Goal: Information Seeking & Learning: Learn about a topic

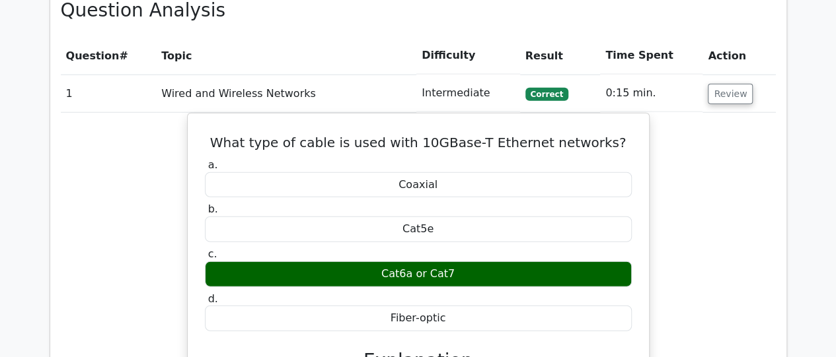
scroll to position [1615, 0]
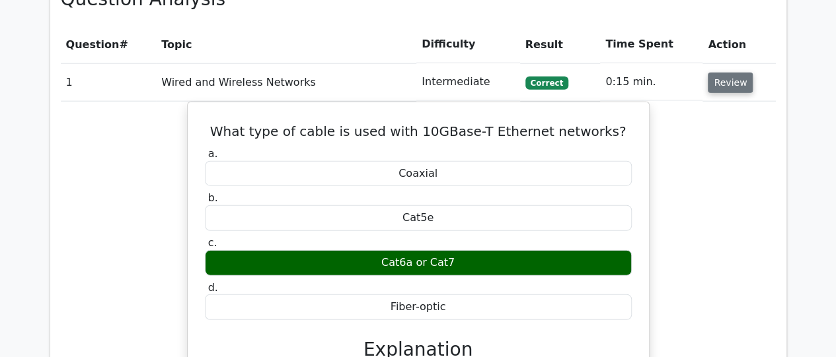
click at [739, 73] on button "Review" at bounding box center [730, 83] width 45 height 20
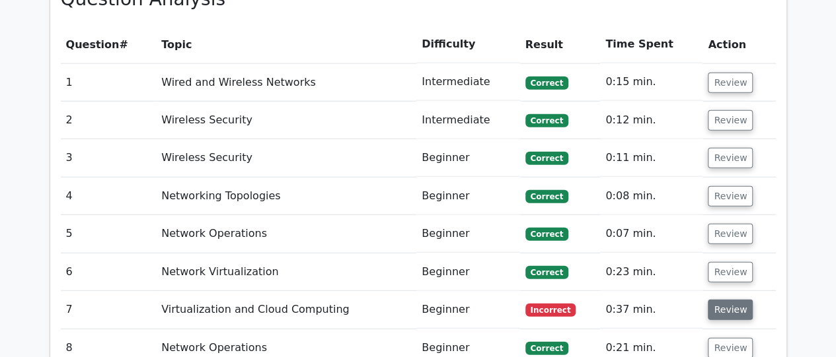
click at [722, 300] on button "Review" at bounding box center [730, 310] width 45 height 20
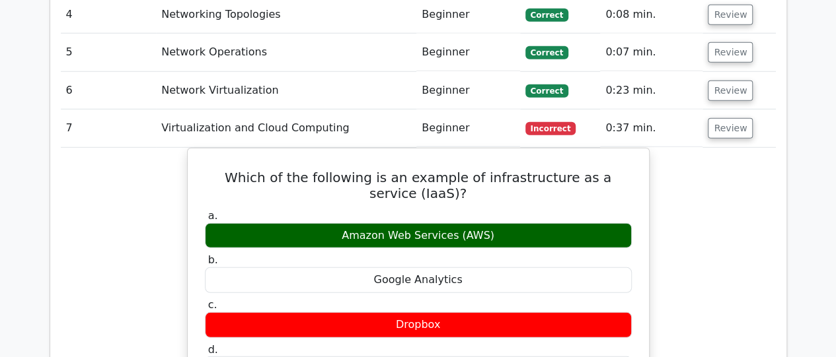
scroll to position [1826, 0]
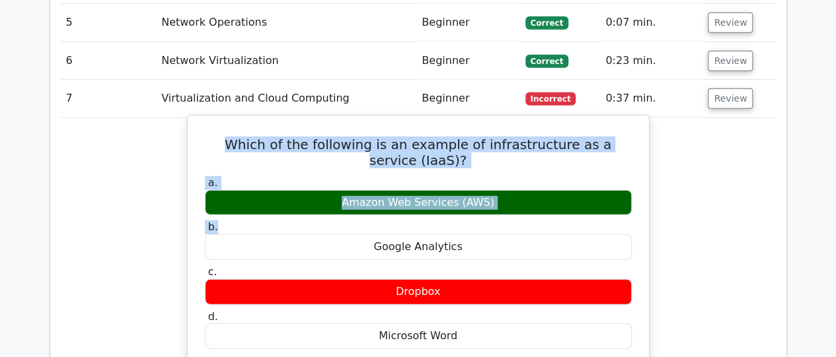
drag, startPoint x: 221, startPoint y: 105, endPoint x: 549, endPoint y: 184, distance: 337.2
click at [549, 184] on div "Which of the following is an example of infrastructure as a service (IaaS)? a. …" at bounding box center [418, 359] width 451 height 476
copy div "Which of the following is an example of infrastructure as a service (IaaS)? a. …"
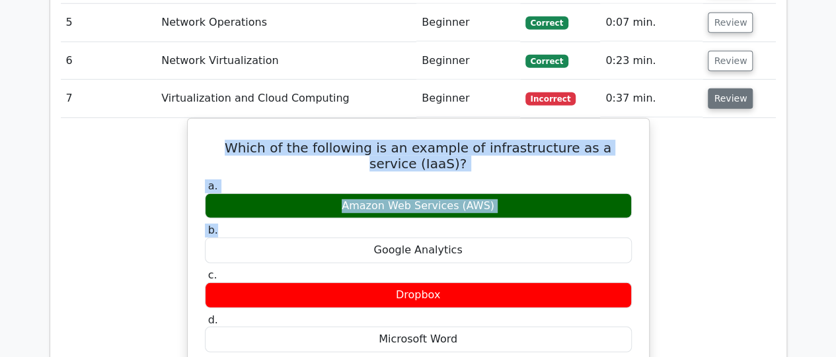
click at [728, 89] on button "Review" at bounding box center [730, 99] width 45 height 20
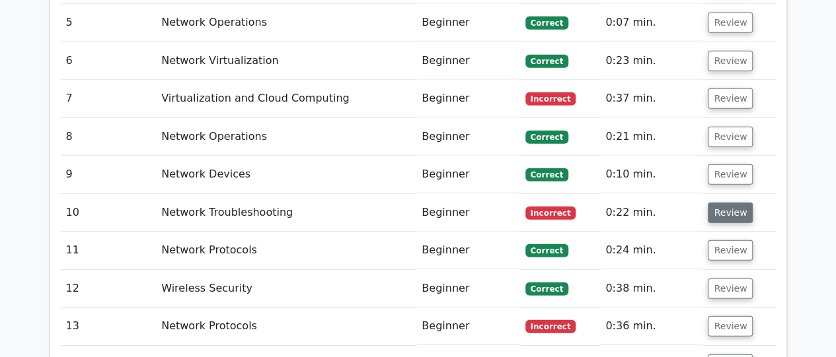
click at [720, 203] on button "Review" at bounding box center [730, 213] width 45 height 20
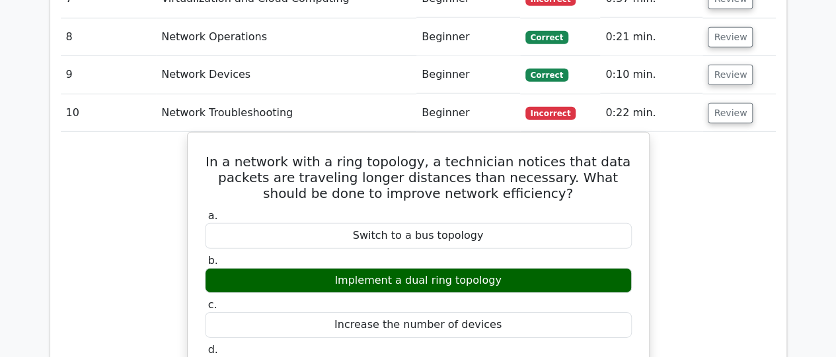
scroll to position [1941, 0]
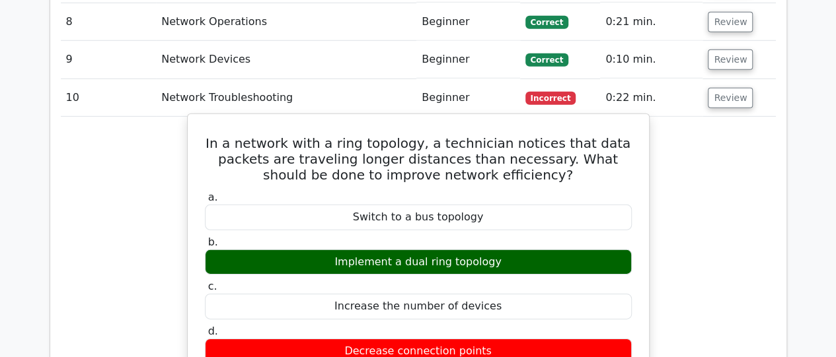
drag, startPoint x: 227, startPoint y: 102, endPoint x: 511, endPoint y: 224, distance: 309.1
copy div "In a network with a ring topology, a technician notices that data packets are t…"
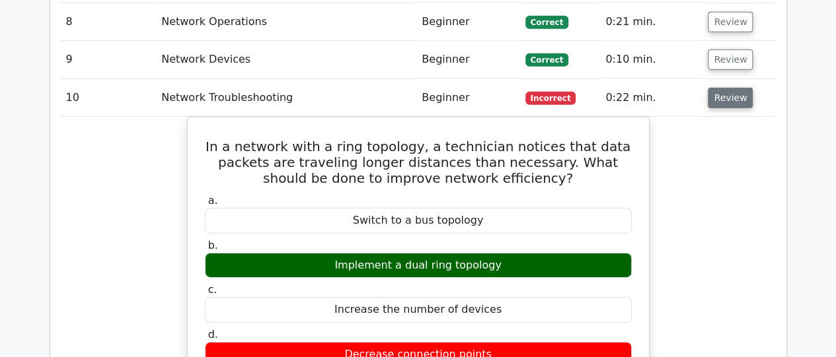
click at [726, 88] on button "Review" at bounding box center [730, 98] width 45 height 20
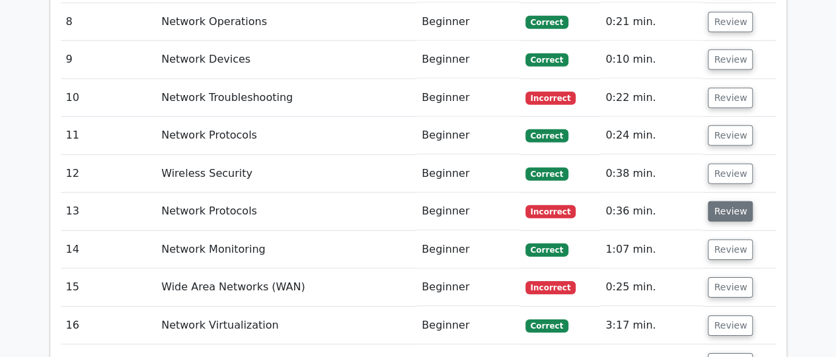
click at [718, 202] on button "Review" at bounding box center [730, 212] width 45 height 20
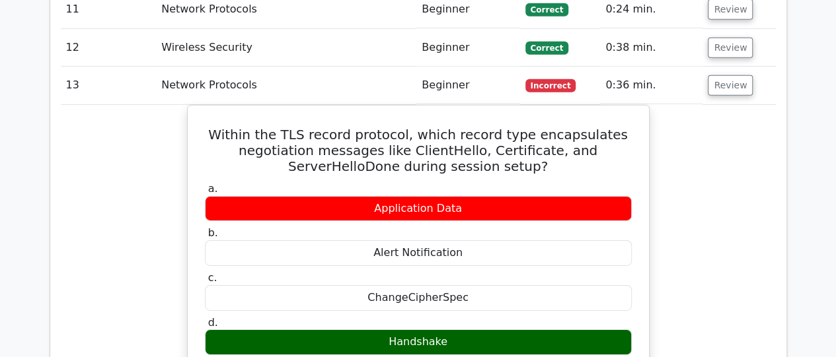
scroll to position [2074, 0]
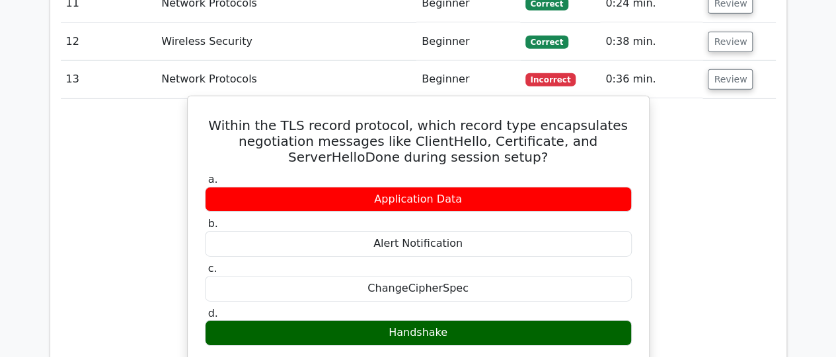
drag, startPoint x: 227, startPoint y: 81, endPoint x: 453, endPoint y: 297, distance: 313.1
copy div "Within the TLS record protocol, which record type encapsulates negotiation mess…"
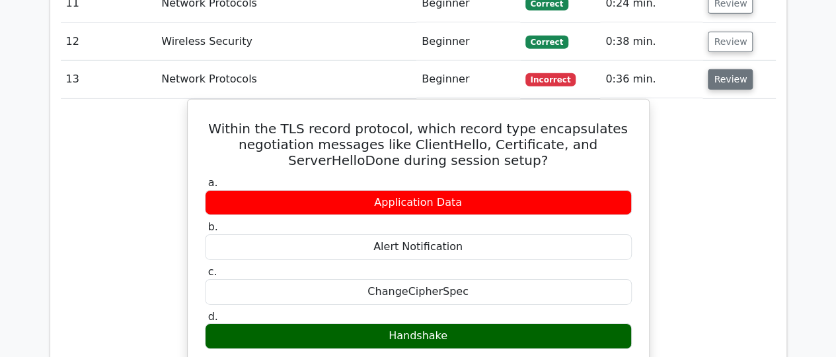
click at [726, 69] on button "Review" at bounding box center [730, 79] width 45 height 20
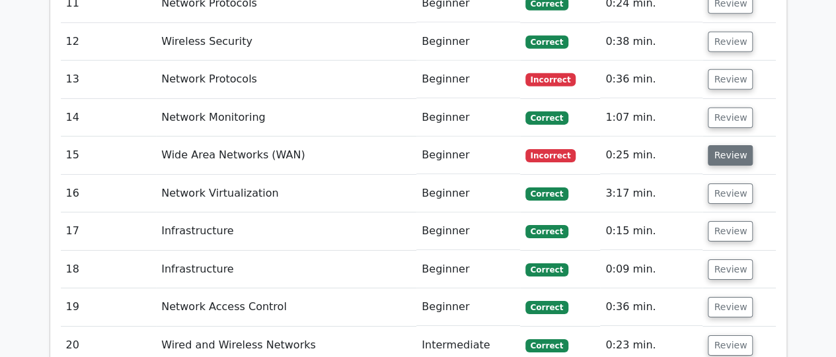
click at [721, 145] on button "Review" at bounding box center [730, 155] width 45 height 20
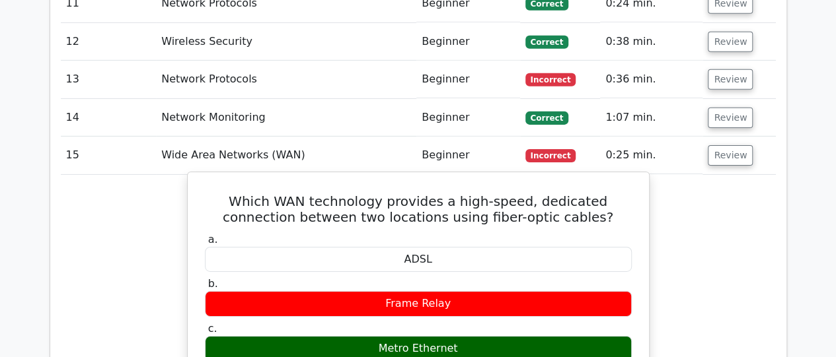
drag, startPoint x: 209, startPoint y: 158, endPoint x: 465, endPoint y: 305, distance: 294.8
copy div "Which WAN technology provides a high-speed, dedicated connection between two lo…"
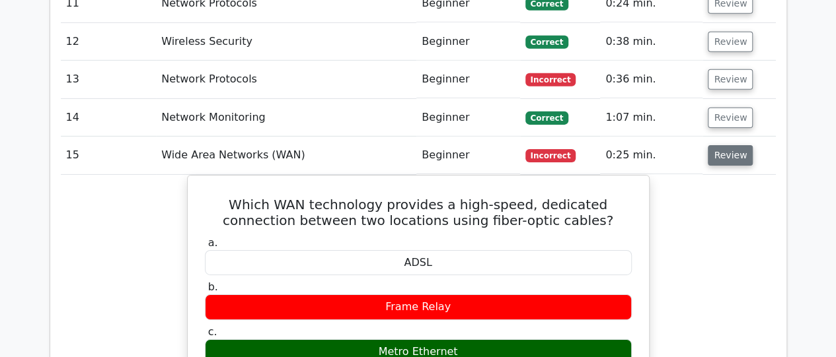
click at [722, 145] on button "Review" at bounding box center [730, 155] width 45 height 20
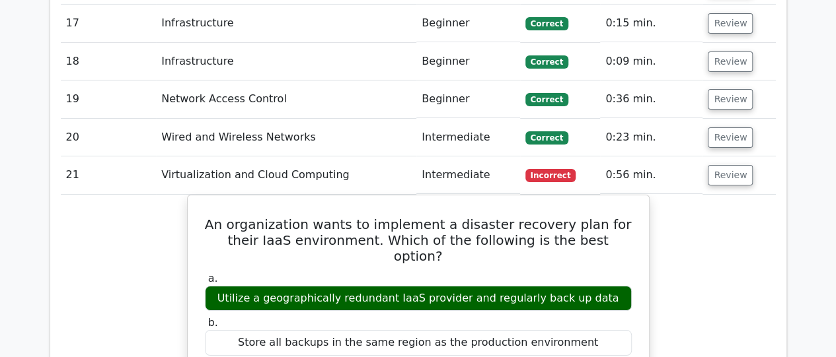
scroll to position [2311, 0]
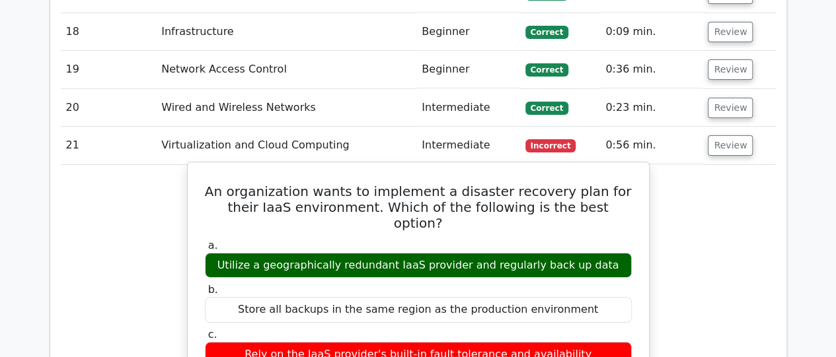
drag, startPoint x: 213, startPoint y: 150, endPoint x: 609, endPoint y: 204, distance: 400.2
copy div "An organization wants to implement a disaster recovery plan for their IaaS envi…"
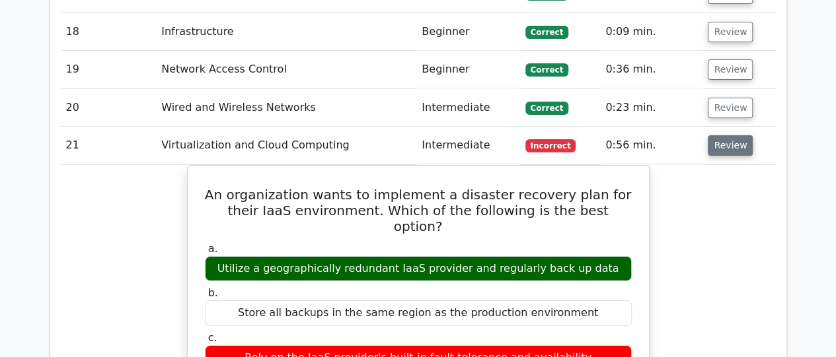
click at [719, 135] on button "Review" at bounding box center [730, 145] width 45 height 20
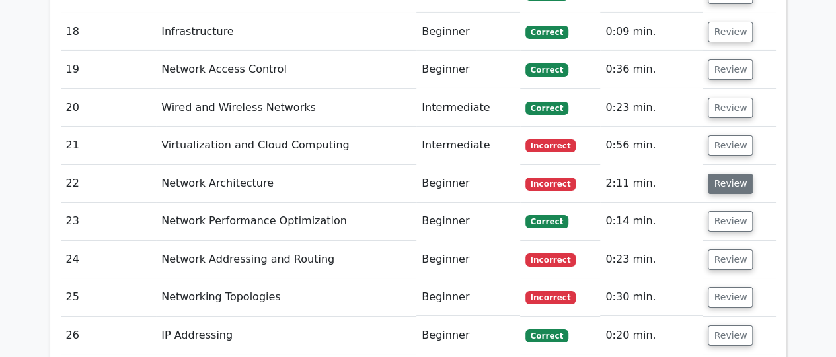
click at [717, 174] on button "Review" at bounding box center [730, 184] width 45 height 20
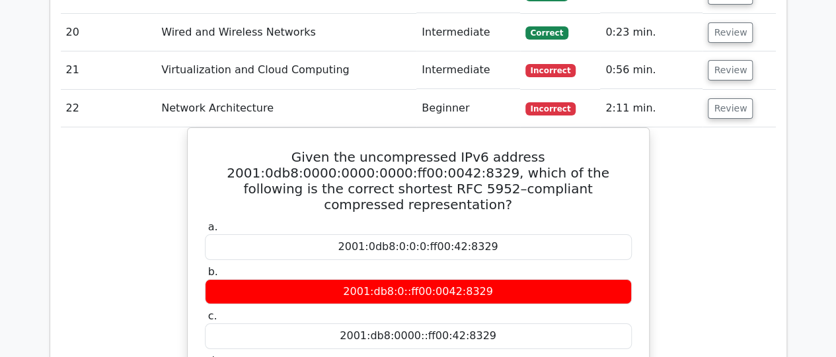
scroll to position [2391, 0]
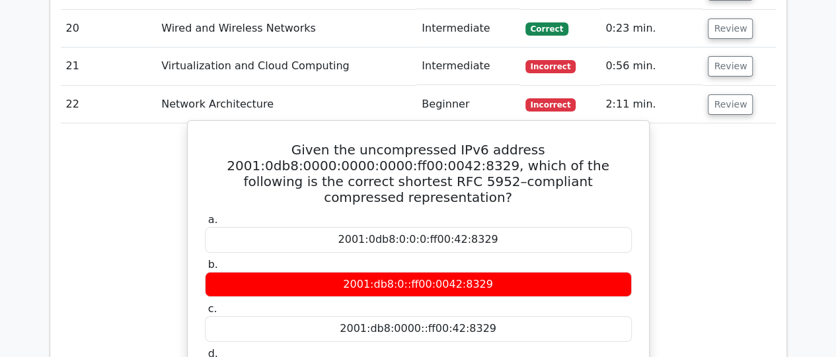
drag, startPoint x: 305, startPoint y: 106, endPoint x: 483, endPoint y: 319, distance: 277.3
copy div "Given the uncompressed IPv6 address 2001:0db8:0000:0000:0000:ff00:0042:8329, wh…"
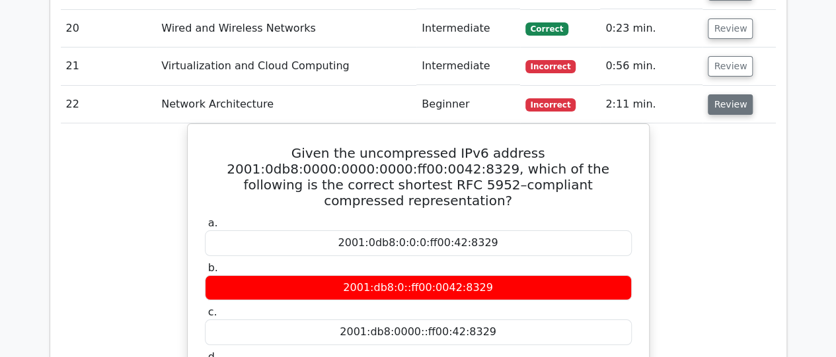
click at [726, 94] on button "Review" at bounding box center [730, 104] width 45 height 20
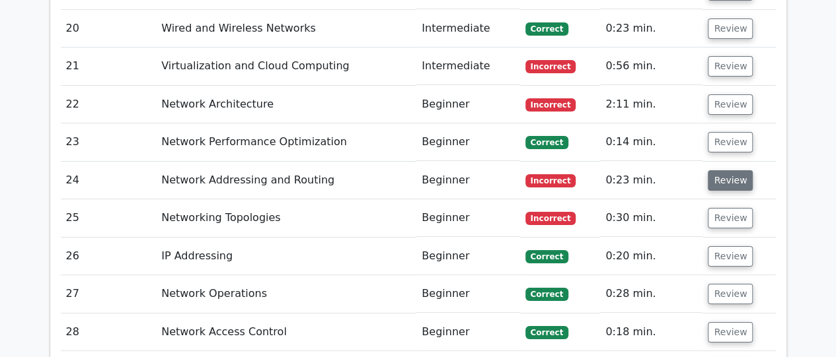
click at [724, 170] on button "Review" at bounding box center [730, 180] width 45 height 20
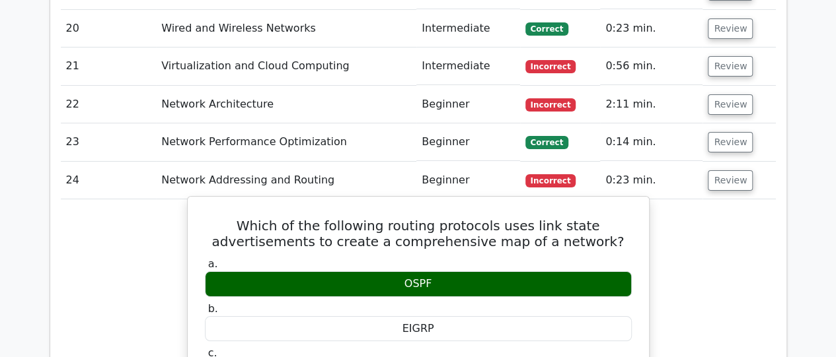
drag, startPoint x: 204, startPoint y: 180, endPoint x: 444, endPoint y: 245, distance: 249.3
copy div "Which of the following routing protocols uses link state advertisements to crea…"
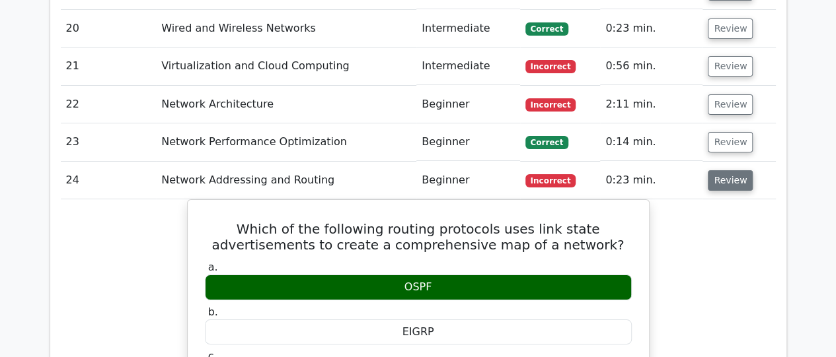
click at [716, 170] on button "Review" at bounding box center [730, 180] width 45 height 20
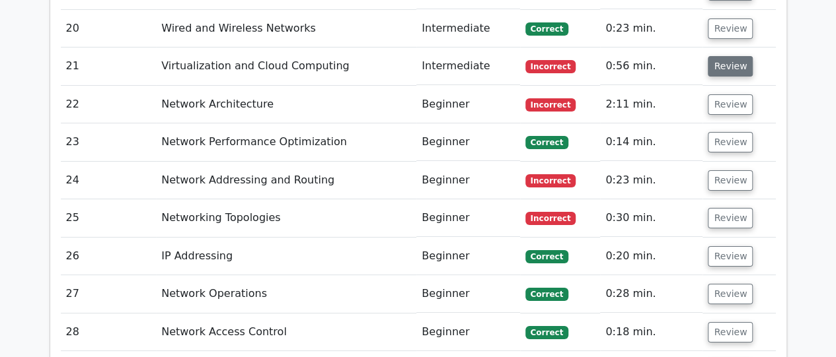
click at [722, 56] on button "Review" at bounding box center [730, 66] width 45 height 20
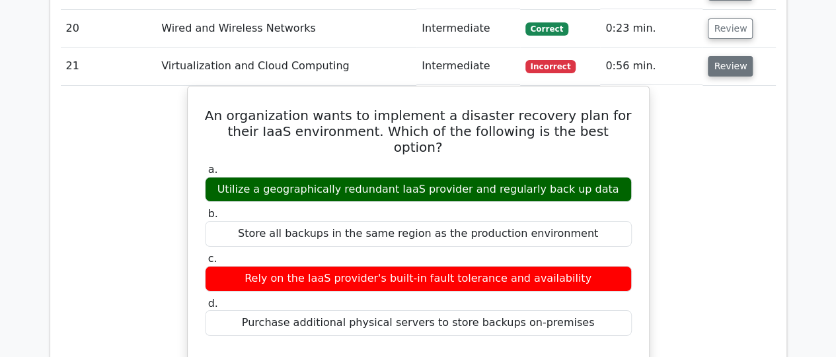
click at [722, 56] on button "Review" at bounding box center [730, 66] width 45 height 20
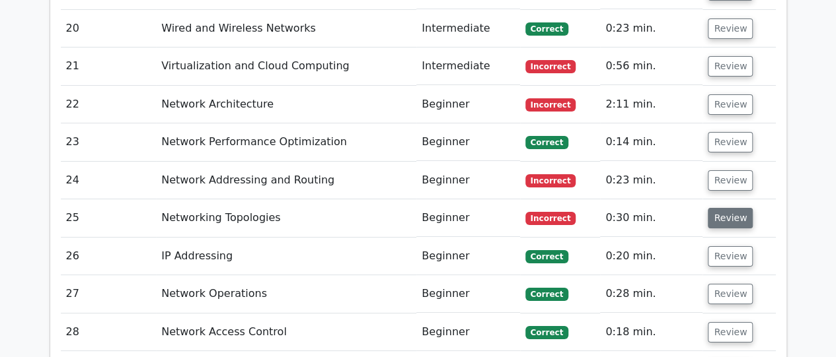
click at [717, 208] on button "Review" at bounding box center [730, 218] width 45 height 20
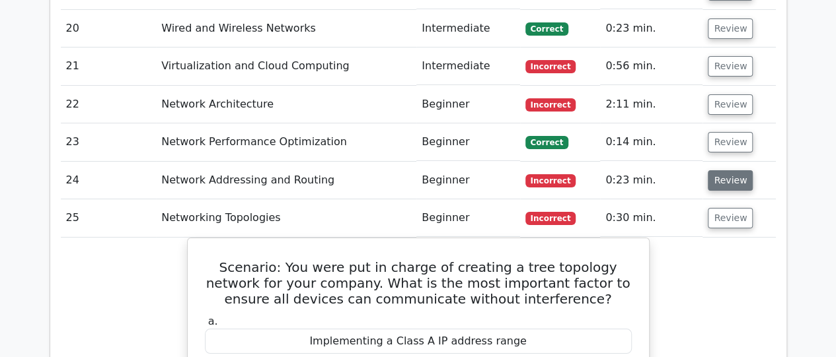
click at [717, 170] on button "Review" at bounding box center [730, 180] width 45 height 20
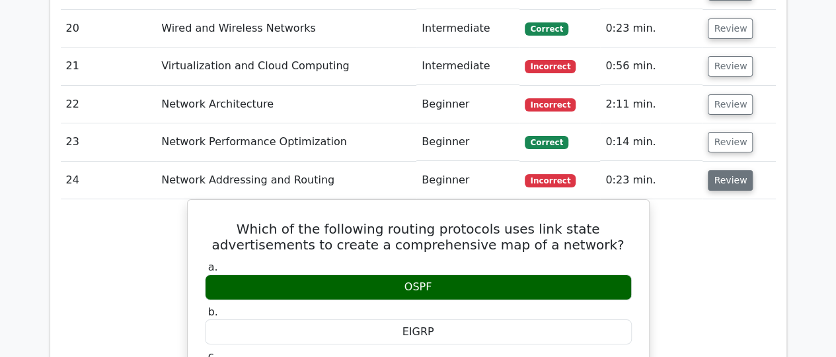
click at [718, 170] on button "Review" at bounding box center [730, 180] width 45 height 20
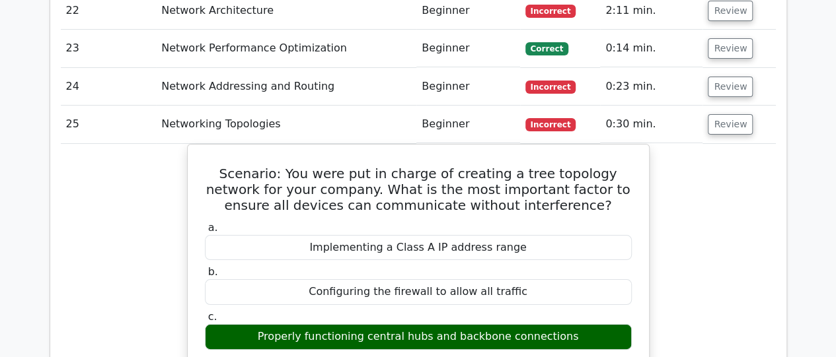
scroll to position [2505, 0]
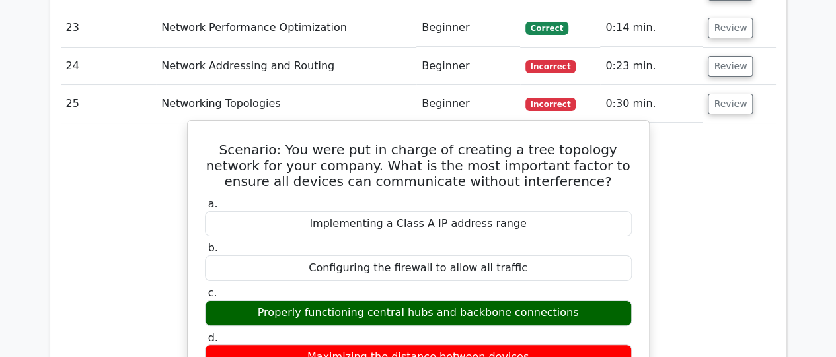
drag, startPoint x: 213, startPoint y: 103, endPoint x: 580, endPoint y: 271, distance: 403.3
copy div "Scenario: You were put in charge of creating a tree topology network for your c…"
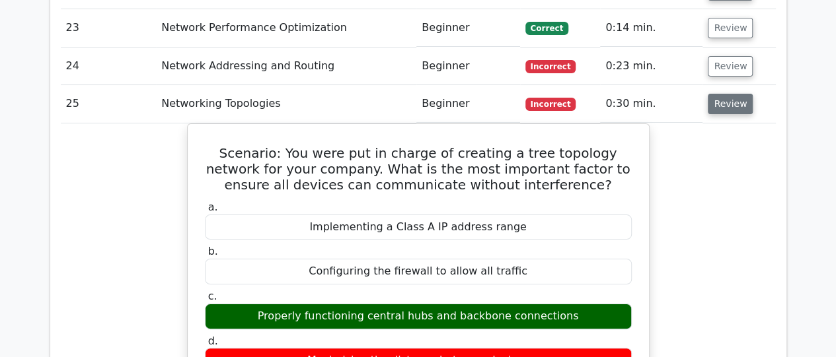
click at [718, 94] on button "Review" at bounding box center [730, 104] width 45 height 20
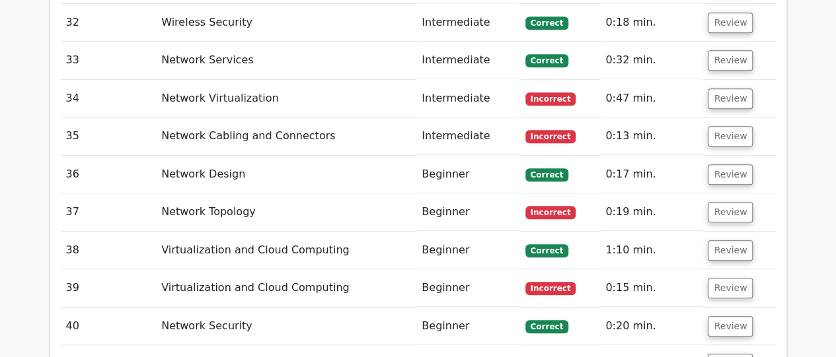
scroll to position [2875, 0]
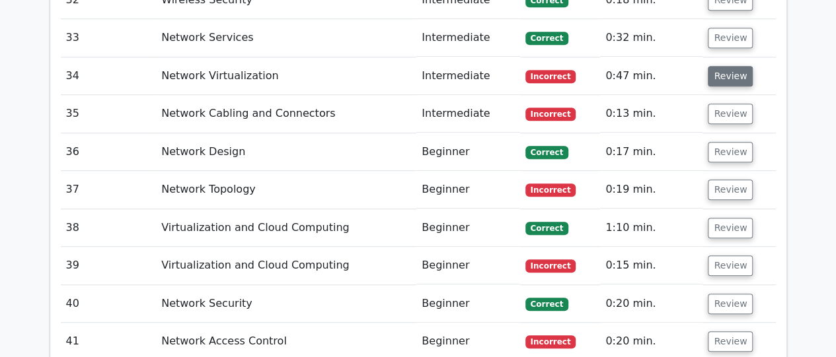
click at [724, 66] on button "Review" at bounding box center [730, 76] width 45 height 20
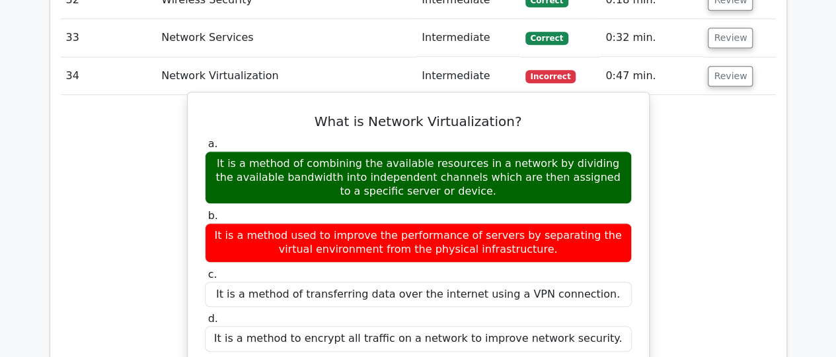
drag, startPoint x: 319, startPoint y: 68, endPoint x: 475, endPoint y: 143, distance: 173.2
copy div "What is Network Virtualization? a. It is a method of combining the available re…"
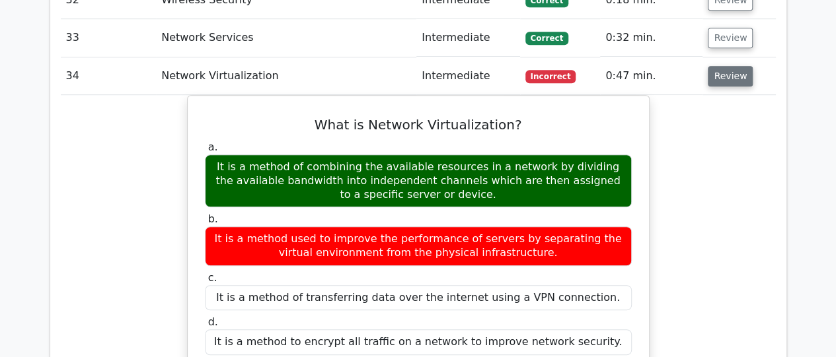
click at [731, 66] on button "Review" at bounding box center [730, 76] width 45 height 20
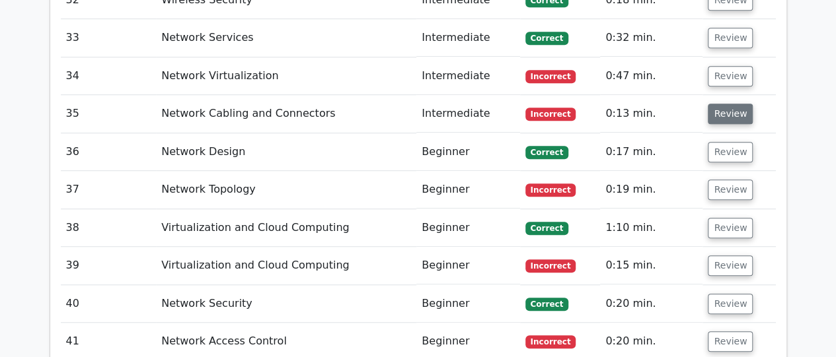
click at [730, 104] on button "Review" at bounding box center [730, 114] width 45 height 20
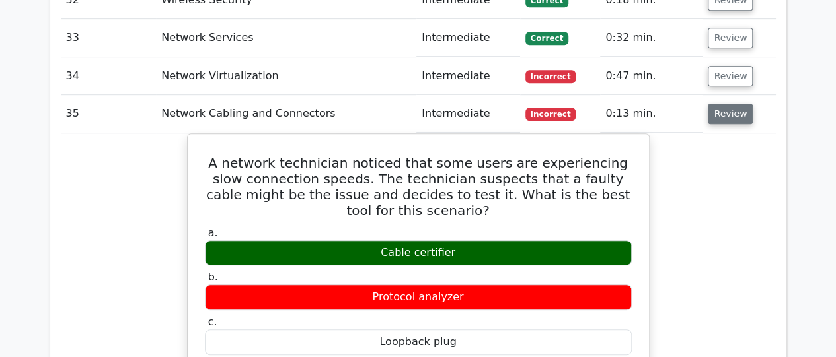
click at [735, 104] on button "Review" at bounding box center [730, 114] width 45 height 20
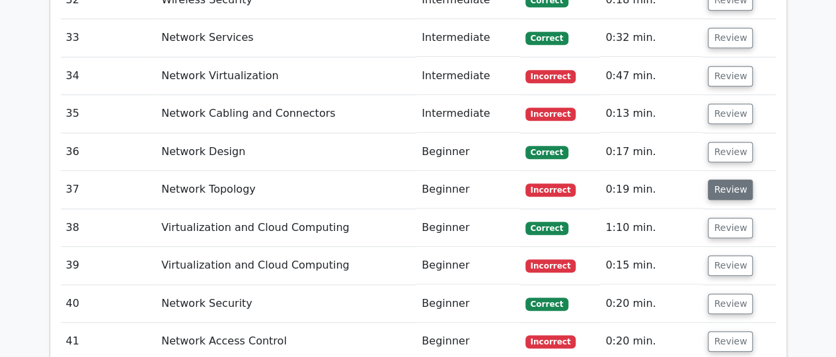
click at [723, 180] on button "Review" at bounding box center [730, 190] width 45 height 20
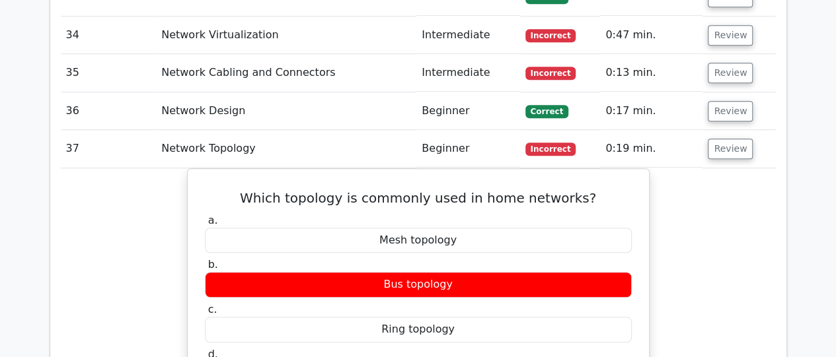
scroll to position [2936, 0]
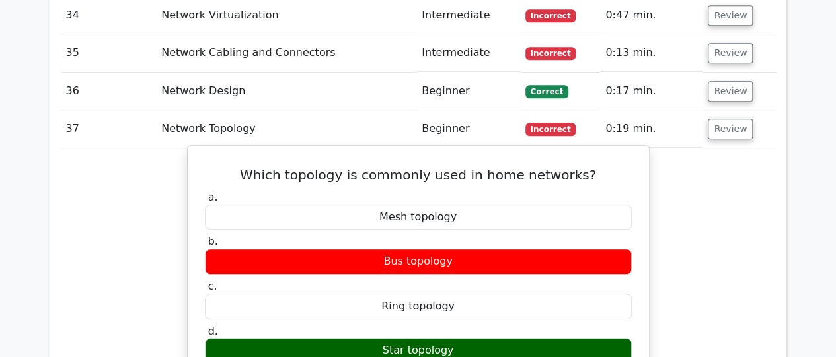
drag, startPoint x: 259, startPoint y: 126, endPoint x: 464, endPoint y: 306, distance: 272.5
copy div "Which topology is commonly used in home networks? a. Mesh topology b. Bus topol…"
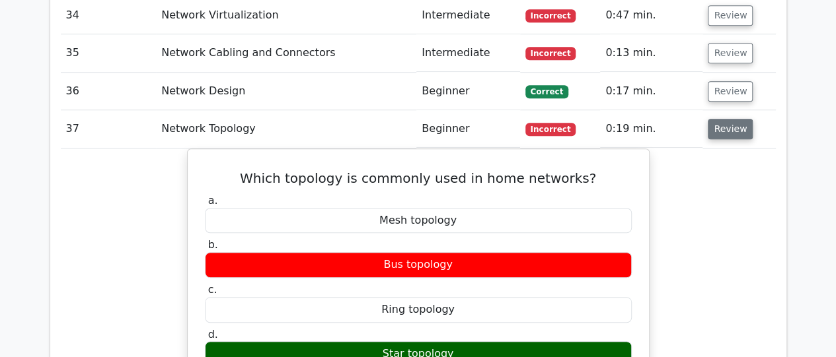
click at [727, 119] on button "Review" at bounding box center [730, 129] width 45 height 20
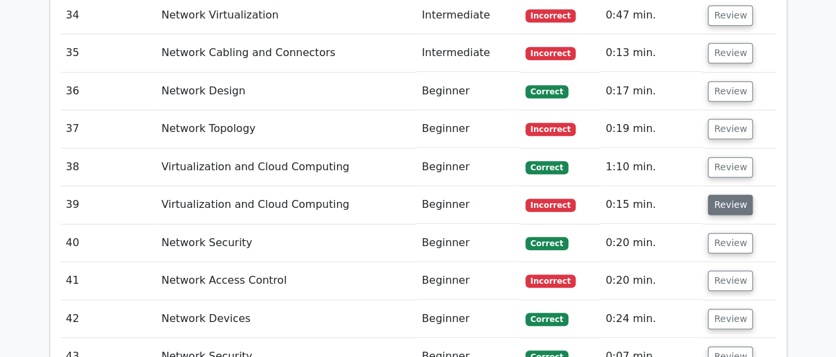
click at [715, 195] on button "Review" at bounding box center [730, 205] width 45 height 20
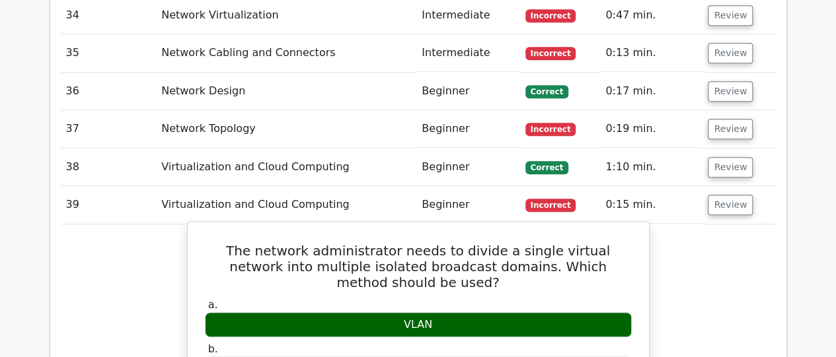
drag, startPoint x: 205, startPoint y: 198, endPoint x: 441, endPoint y: 259, distance: 244.3
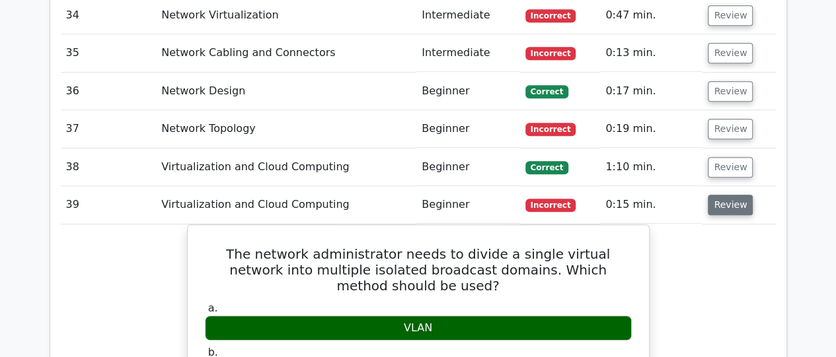
click at [716, 195] on button "Review" at bounding box center [730, 205] width 45 height 20
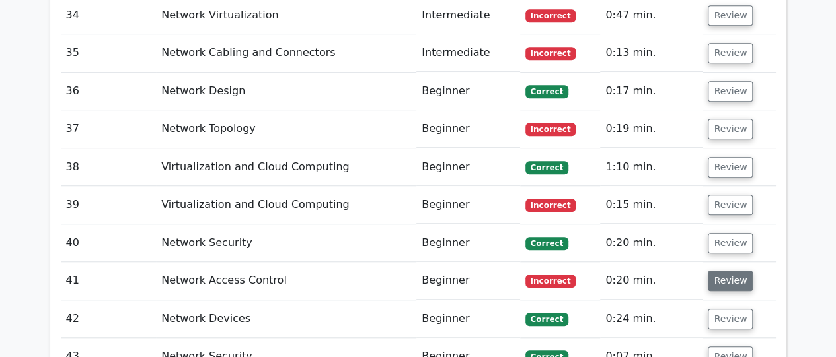
click at [716, 271] on button "Review" at bounding box center [730, 281] width 45 height 20
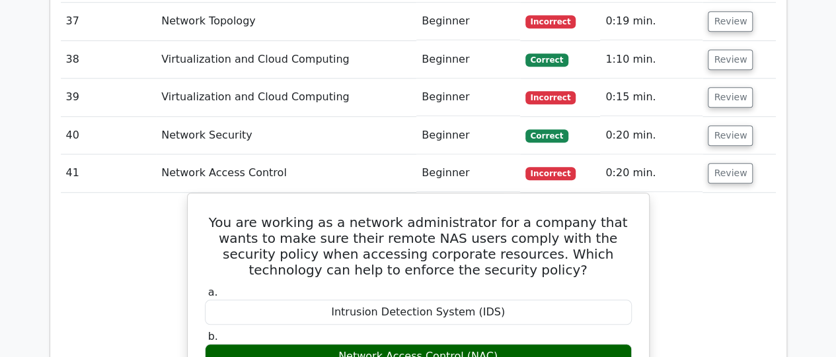
scroll to position [3068, 0]
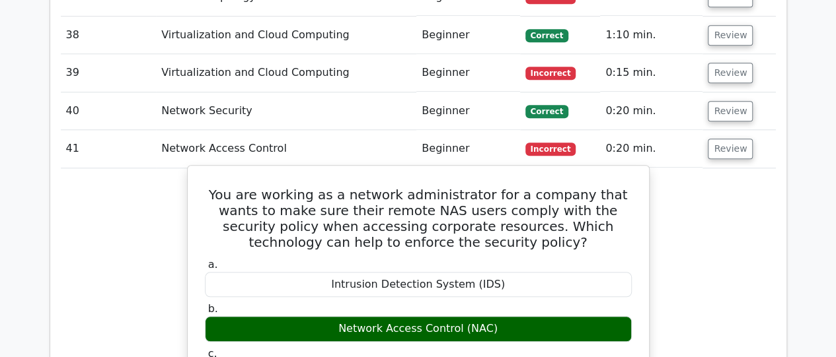
drag, startPoint x: 207, startPoint y: 141, endPoint x: 523, endPoint y: 283, distance: 345.7
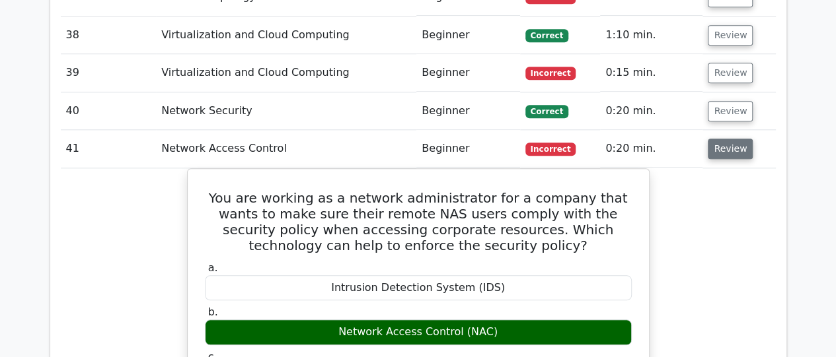
click at [718, 139] on button "Review" at bounding box center [730, 149] width 45 height 20
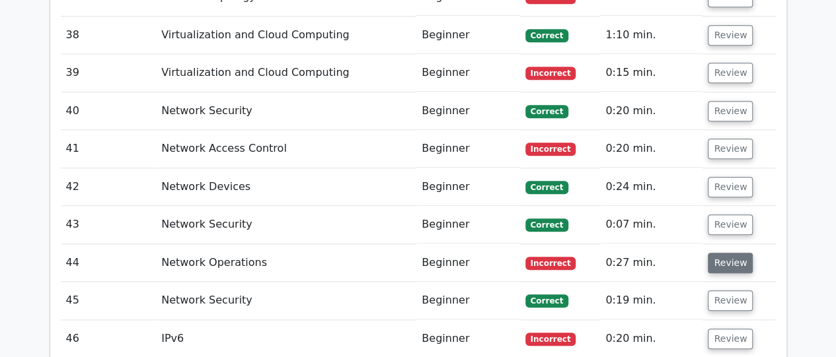
click at [718, 253] on button "Review" at bounding box center [730, 263] width 45 height 20
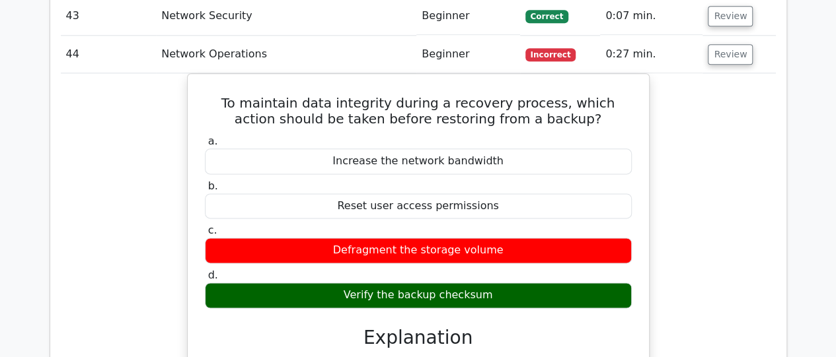
scroll to position [3280, 0]
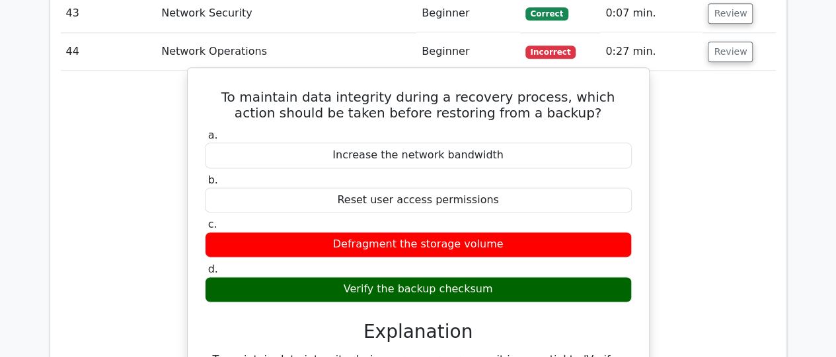
drag, startPoint x: 222, startPoint y: 48, endPoint x: 512, endPoint y: 234, distance: 344.4
click at [512, 234] on div "To maintain data integrity during a recovery process, which action should be ta…" at bounding box center [418, 340] width 451 height 535
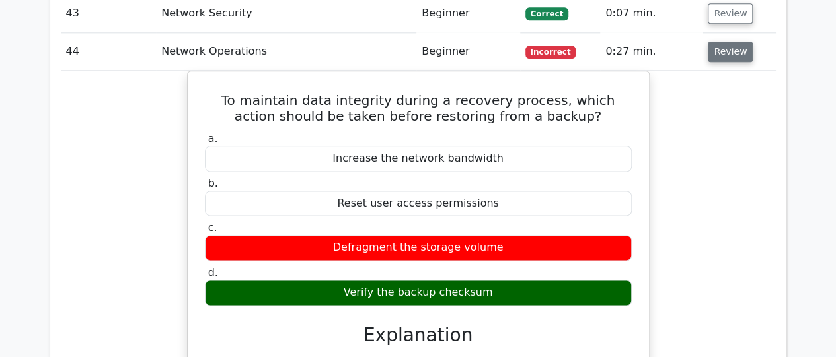
click at [731, 42] on button "Review" at bounding box center [730, 52] width 45 height 20
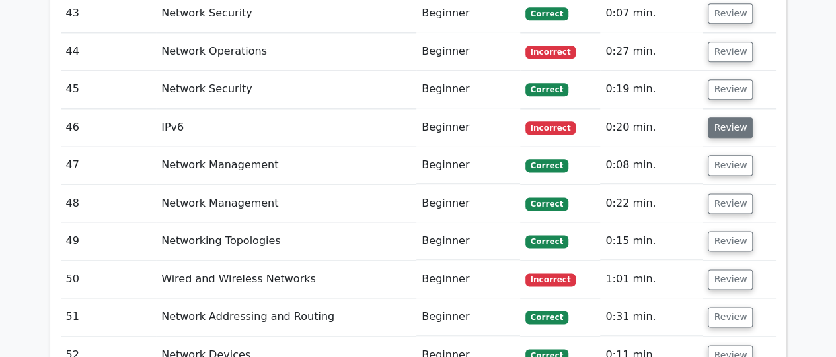
click at [718, 118] on button "Review" at bounding box center [730, 128] width 45 height 20
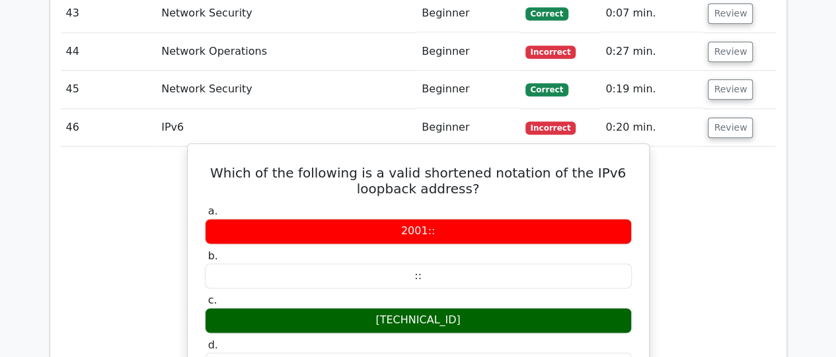
drag, startPoint x: 227, startPoint y: 121, endPoint x: 451, endPoint y: 269, distance: 268.5
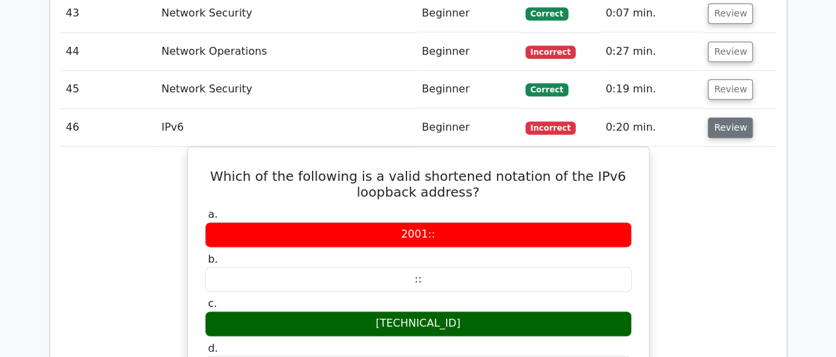
click at [726, 118] on button "Review" at bounding box center [730, 128] width 45 height 20
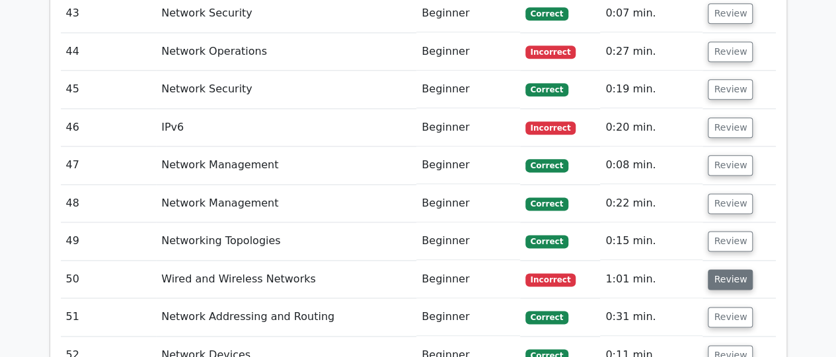
click at [726, 270] on button "Review" at bounding box center [730, 280] width 45 height 20
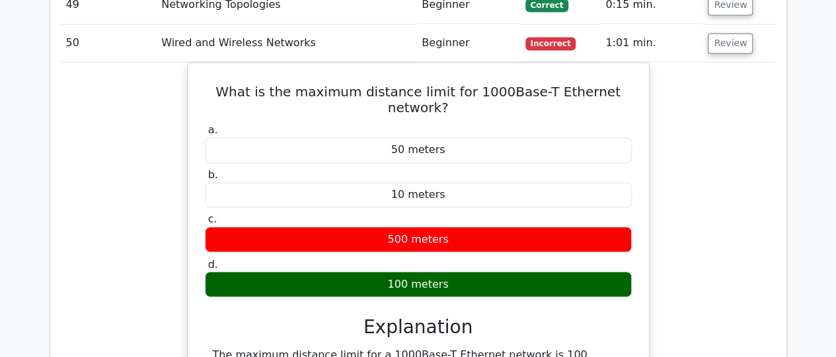
scroll to position [3491, 0]
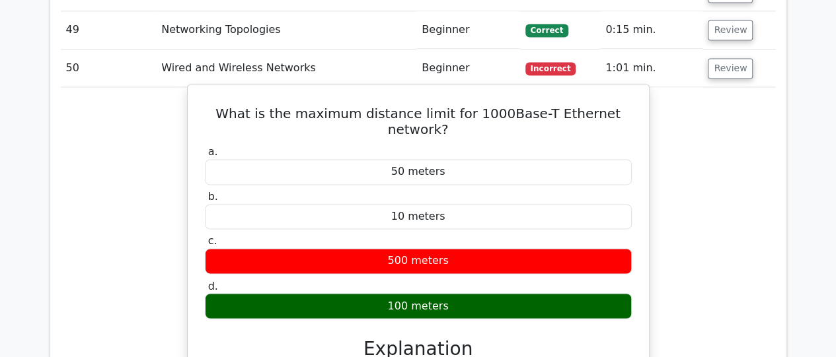
drag, startPoint x: 207, startPoint y: 60, endPoint x: 463, endPoint y: 240, distance: 312.0
click at [463, 240] on div "What is the maximum distance limit for 1000Base-T Ethernet network? a. 50 meter…" at bounding box center [418, 302] width 451 height 425
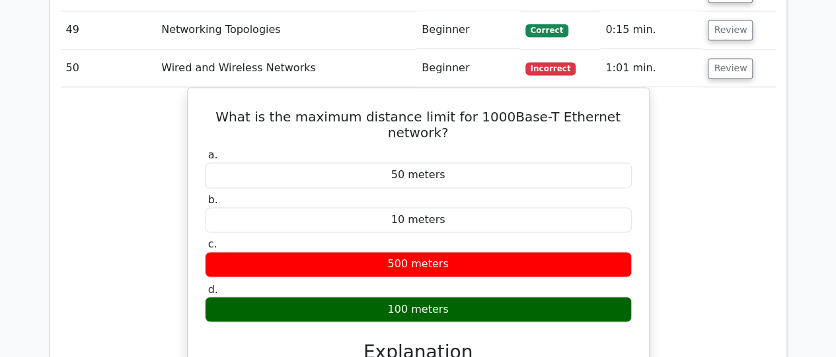
click at [723, 217] on div "What is the maximum distance limit for 1000Base-T Ethernet network? a. 50 meter…" at bounding box center [418, 313] width 715 height 453
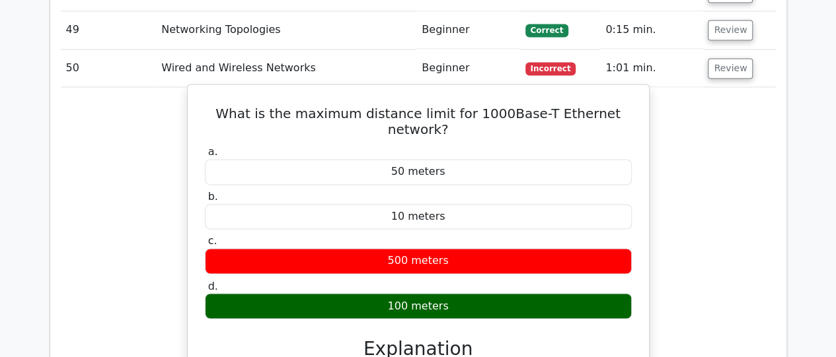
drag, startPoint x: 209, startPoint y: 307, endPoint x: 476, endPoint y: 335, distance: 268.4
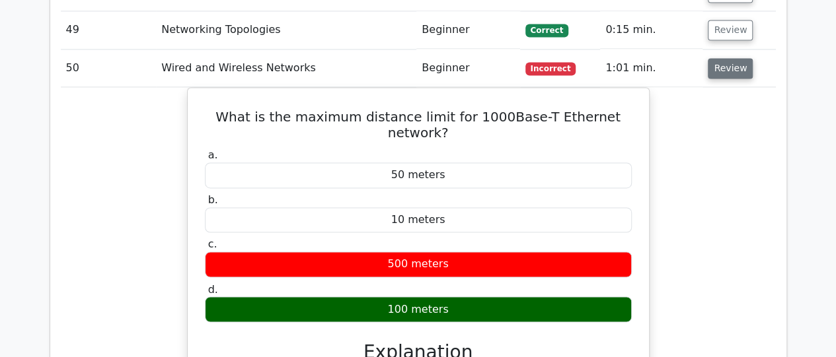
click at [723, 58] on button "Review" at bounding box center [730, 68] width 45 height 20
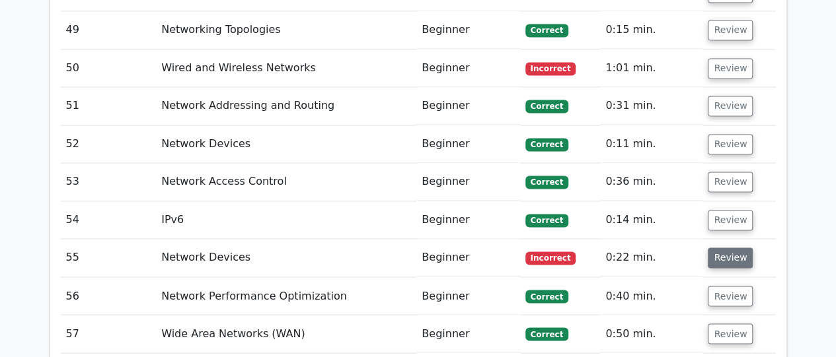
click at [728, 248] on button "Review" at bounding box center [730, 258] width 45 height 20
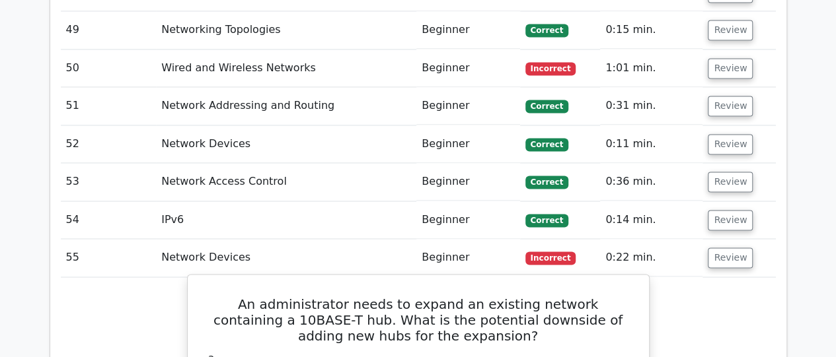
drag, startPoint x: 215, startPoint y: 251, endPoint x: 486, endPoint y: 330, distance: 281.7
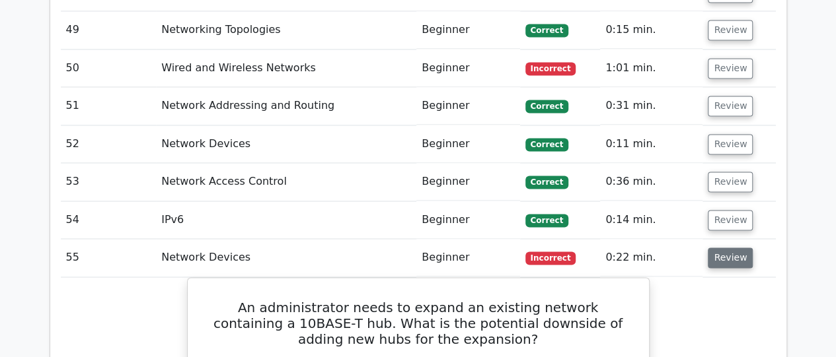
click at [733, 248] on button "Review" at bounding box center [730, 258] width 45 height 20
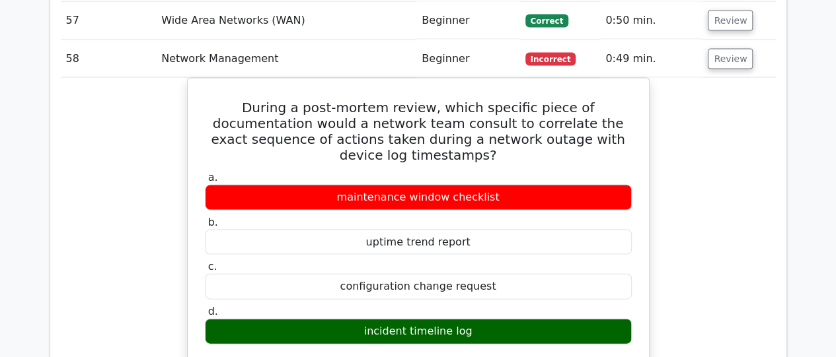
scroll to position [3808, 0]
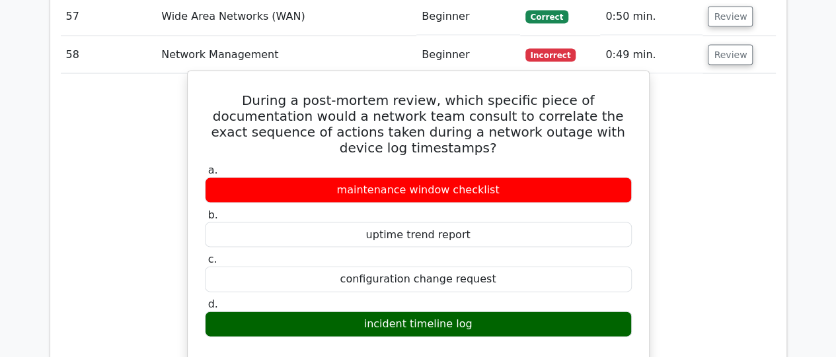
drag, startPoint x: 213, startPoint y: 46, endPoint x: 515, endPoint y: 251, distance: 364.9
click at [515, 251] on div "During a post-mortem review, which specific piece of documentation would a netw…" at bounding box center [418, 353] width 451 height 553
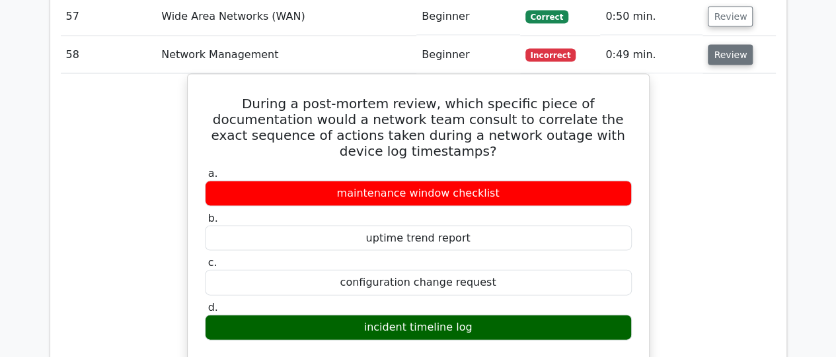
click at [718, 45] on button "Review" at bounding box center [730, 55] width 45 height 20
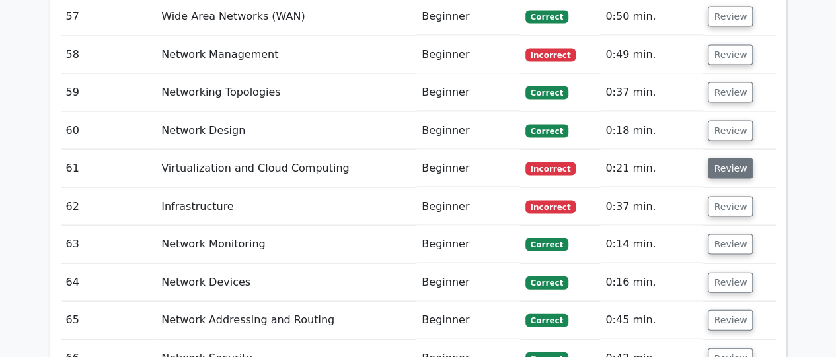
click at [722, 159] on button "Review" at bounding box center [730, 169] width 45 height 20
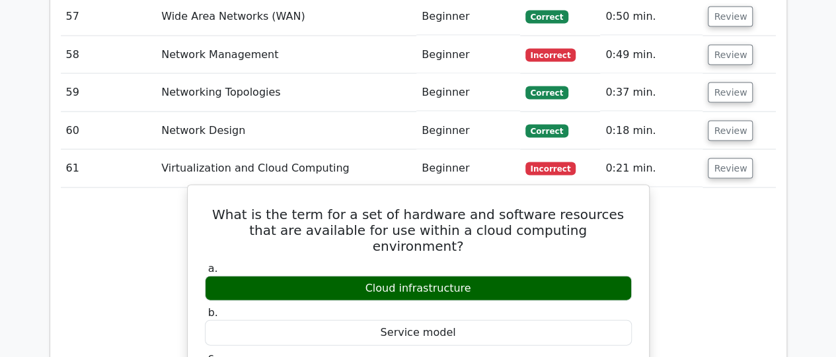
drag, startPoint x: 208, startPoint y: 157, endPoint x: 488, endPoint y: 221, distance: 287.6
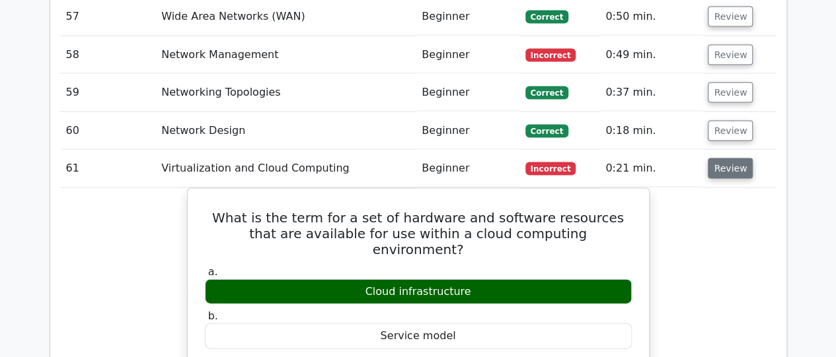
click at [725, 159] on button "Review" at bounding box center [730, 169] width 45 height 20
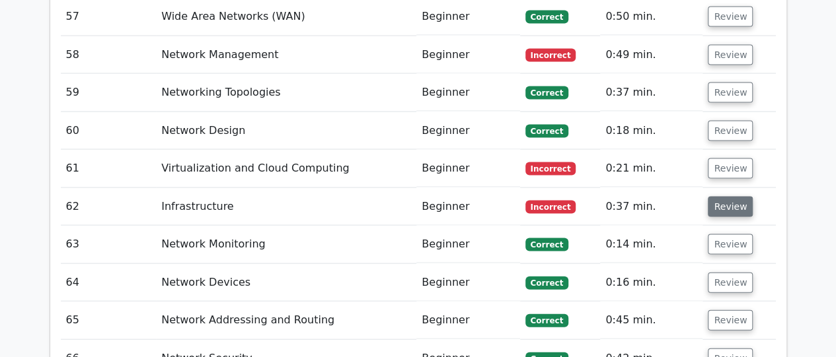
click at [721, 197] on button "Review" at bounding box center [730, 207] width 45 height 20
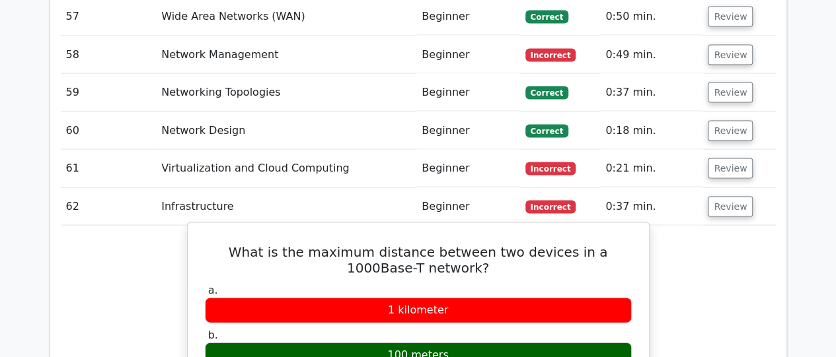
drag, startPoint x: 214, startPoint y: 194, endPoint x: 453, endPoint y: 303, distance: 262.3
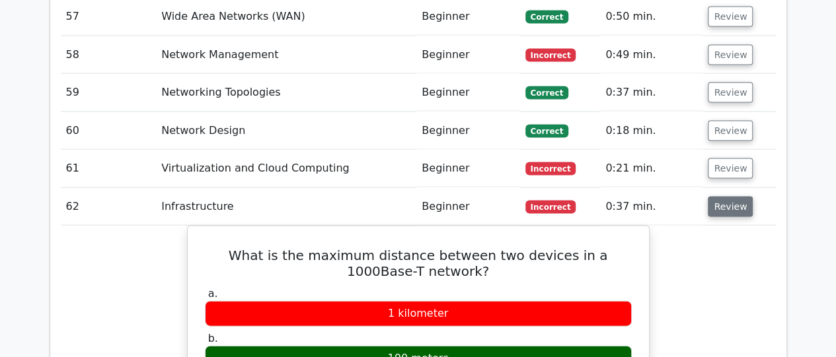
click at [715, 197] on button "Review" at bounding box center [730, 207] width 45 height 20
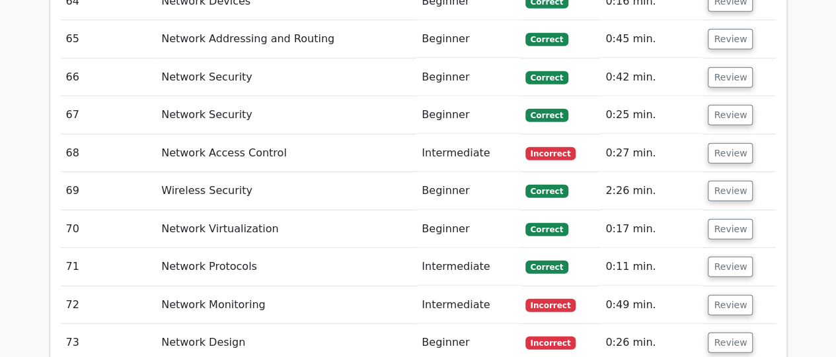
scroll to position [4099, 0]
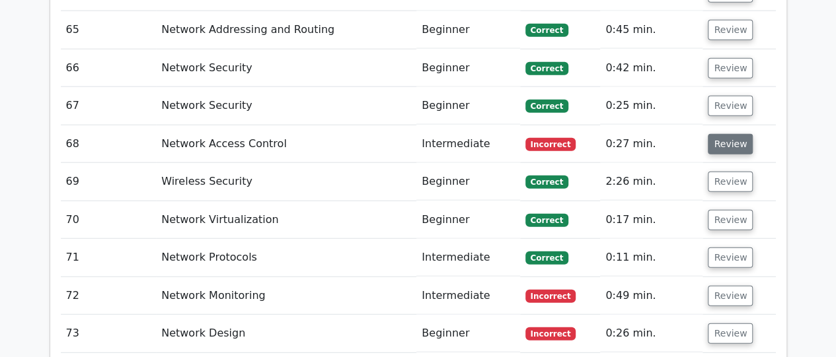
click at [719, 134] on button "Review" at bounding box center [730, 144] width 45 height 20
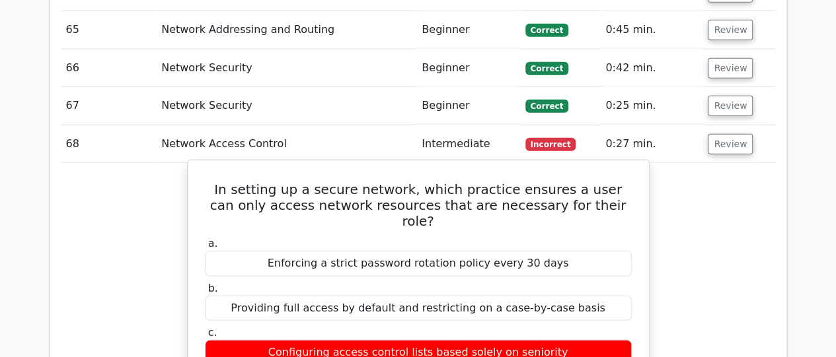
drag, startPoint x: 207, startPoint y: 128, endPoint x: 542, endPoint y: 320, distance: 385.7
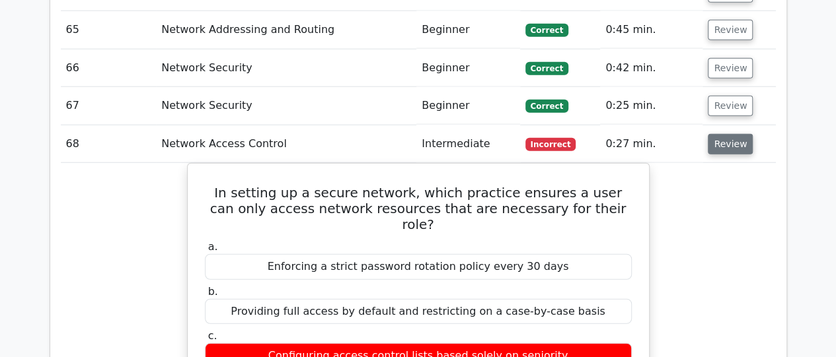
click at [726, 134] on button "Review" at bounding box center [730, 144] width 45 height 20
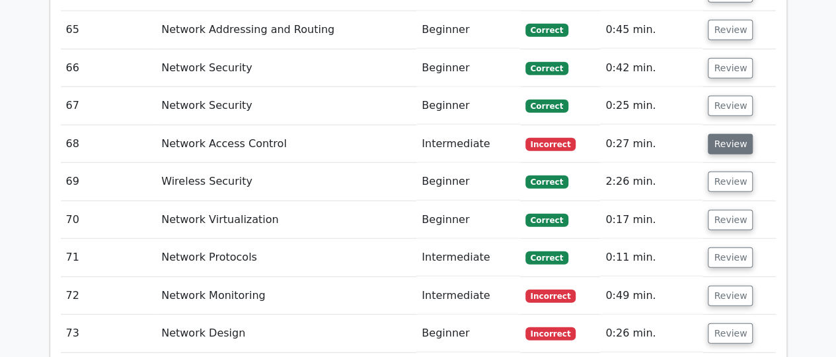
click at [720, 134] on button "Review" at bounding box center [730, 144] width 45 height 20
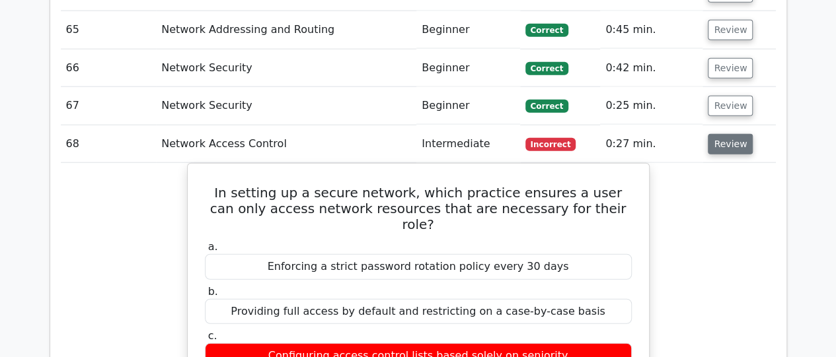
click at [720, 134] on button "Review" at bounding box center [730, 144] width 45 height 20
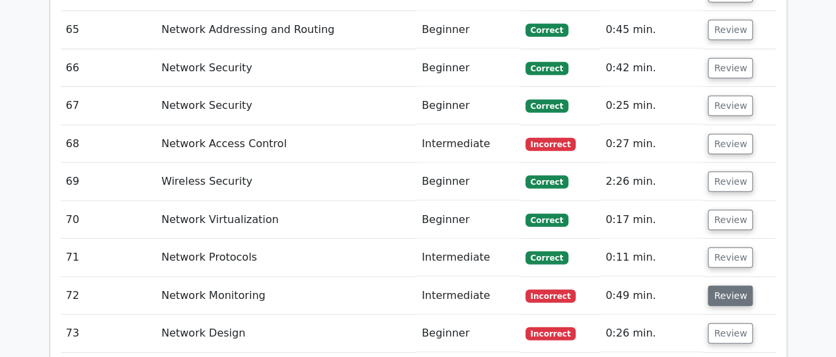
click at [732, 286] on button "Review" at bounding box center [730, 296] width 45 height 20
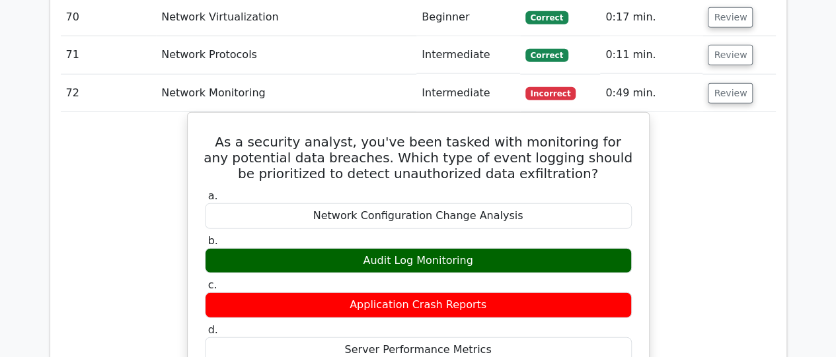
scroll to position [4310, 0]
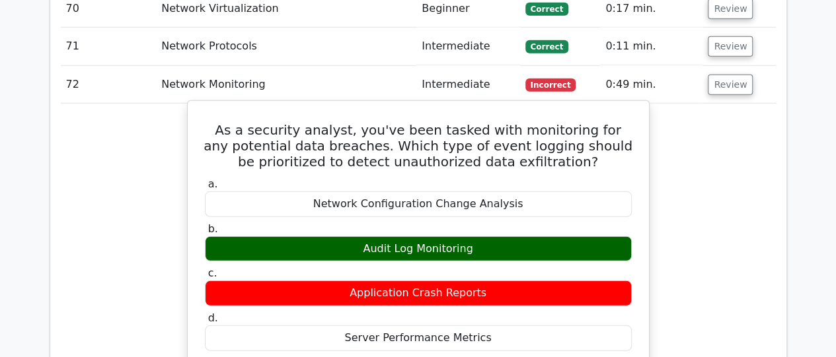
drag, startPoint x: 222, startPoint y: 73, endPoint x: 478, endPoint y: 192, distance: 282.4
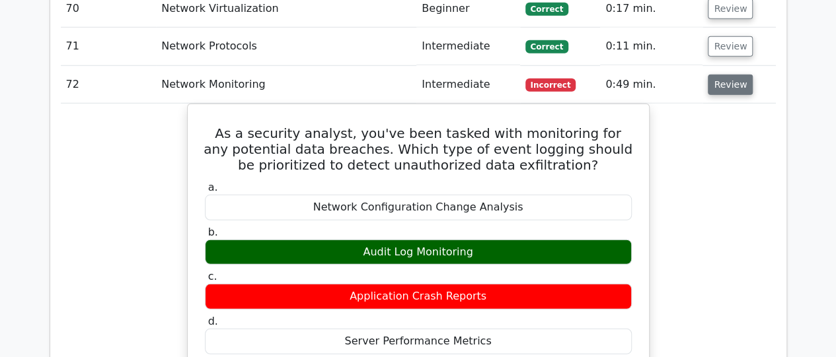
click at [720, 75] on button "Review" at bounding box center [730, 85] width 45 height 20
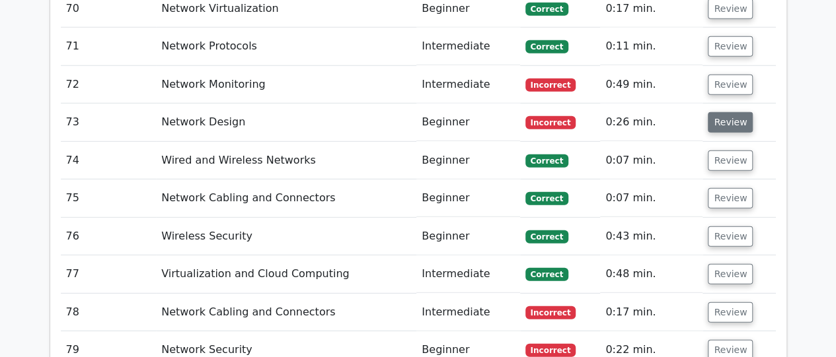
click at [722, 112] on button "Review" at bounding box center [730, 122] width 45 height 20
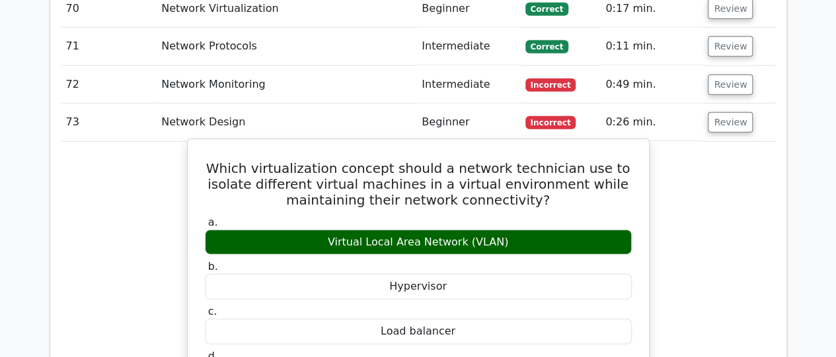
drag, startPoint x: 206, startPoint y: 105, endPoint x: 507, endPoint y: 182, distance: 311.6
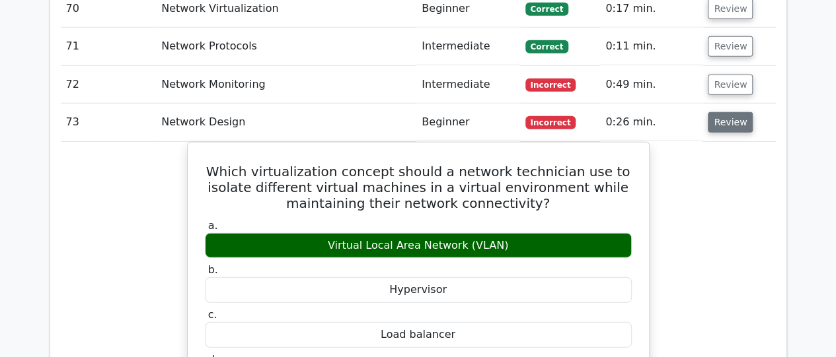
click at [727, 112] on button "Review" at bounding box center [730, 122] width 45 height 20
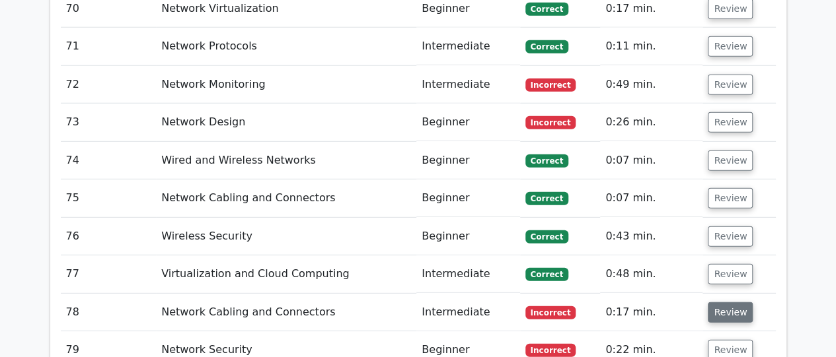
click at [722, 303] on button "Review" at bounding box center [730, 313] width 45 height 20
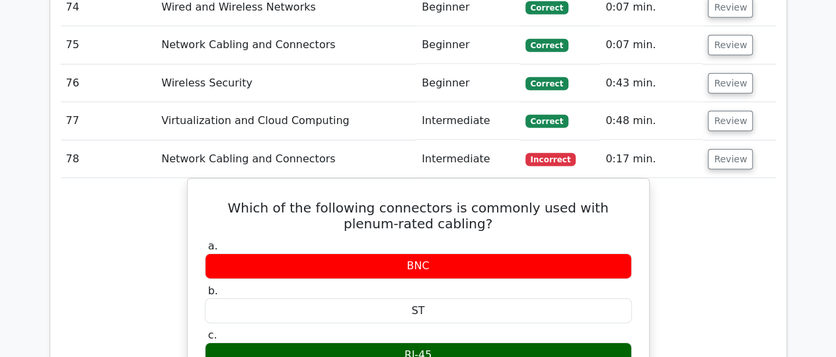
scroll to position [4469, 0]
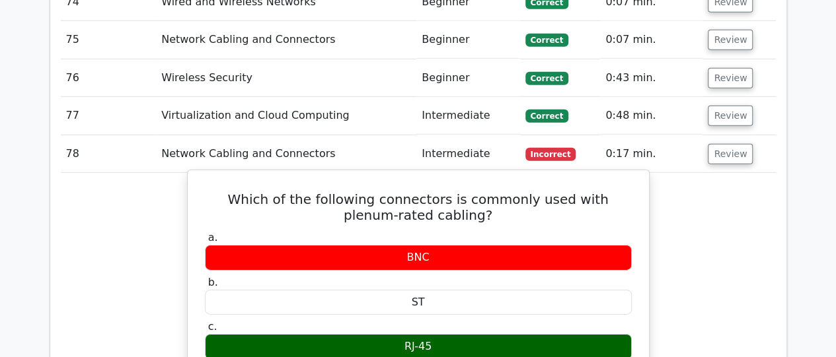
drag, startPoint x: 217, startPoint y: 134, endPoint x: 450, endPoint y: 282, distance: 276.3
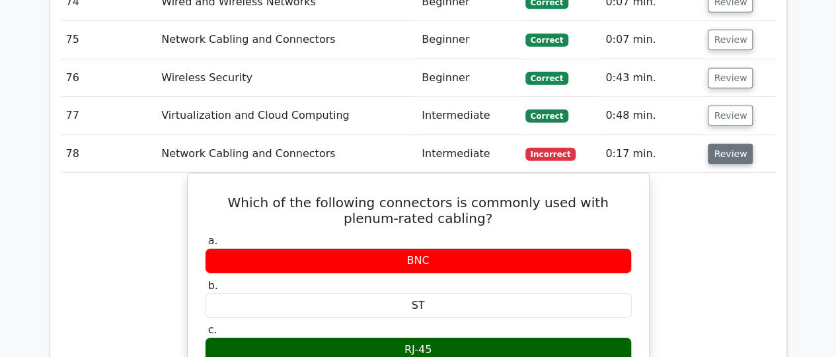
click at [716, 144] on button "Review" at bounding box center [730, 154] width 45 height 20
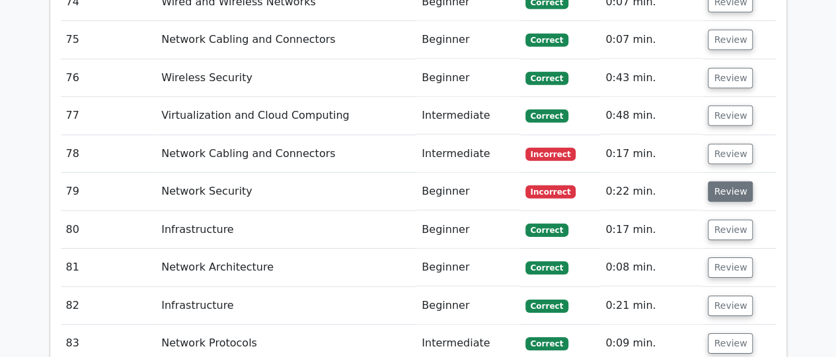
click at [719, 182] on button "Review" at bounding box center [730, 192] width 45 height 20
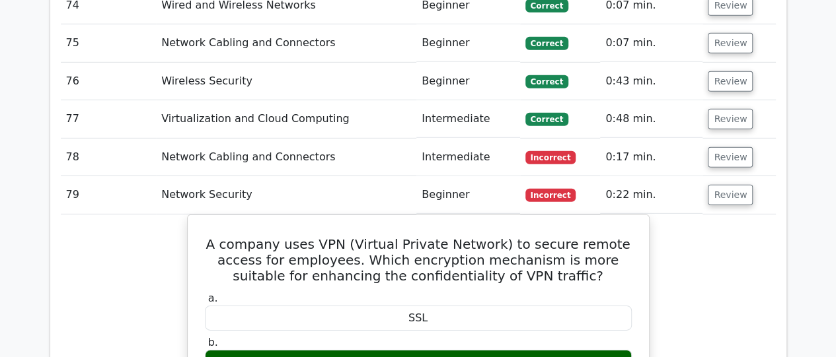
scroll to position [4571, 0]
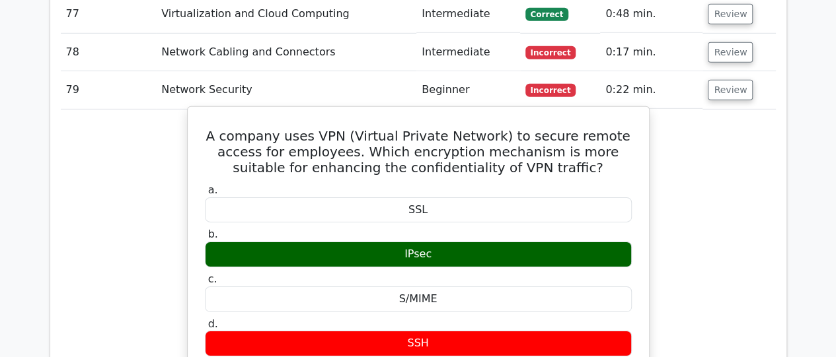
drag, startPoint x: 204, startPoint y: 73, endPoint x: 447, endPoint y: 194, distance: 272.2
click at [447, 194] on div "A company uses VPN (Virtual Private Network) to secure remote access for employ…" at bounding box center [418, 358] width 451 height 492
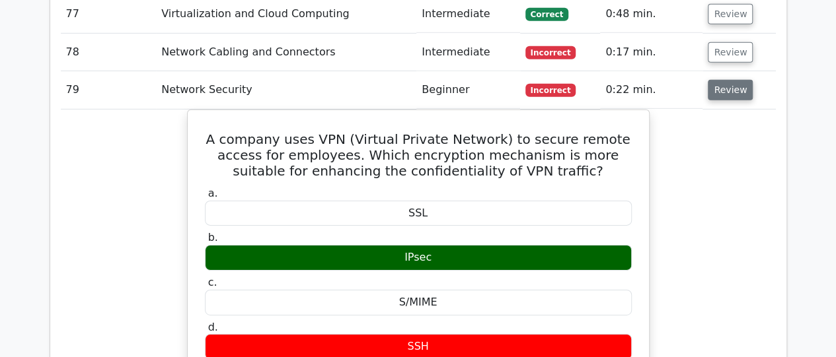
click at [724, 80] on button "Review" at bounding box center [730, 90] width 45 height 20
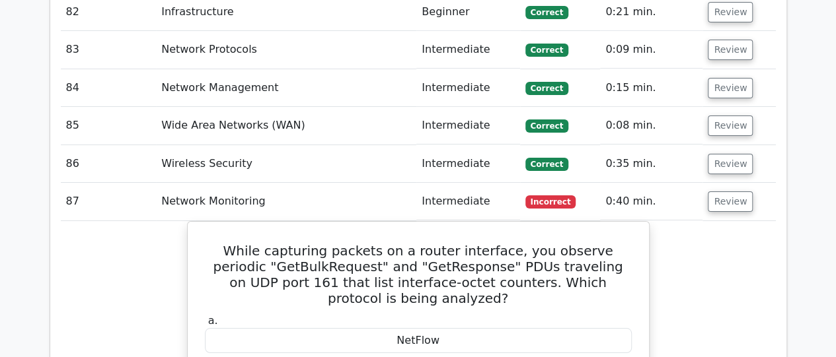
scroll to position [4782, 0]
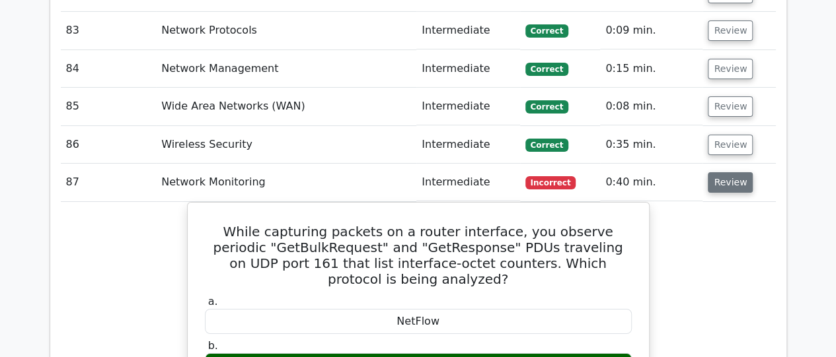
click at [730, 172] on button "Review" at bounding box center [730, 182] width 45 height 20
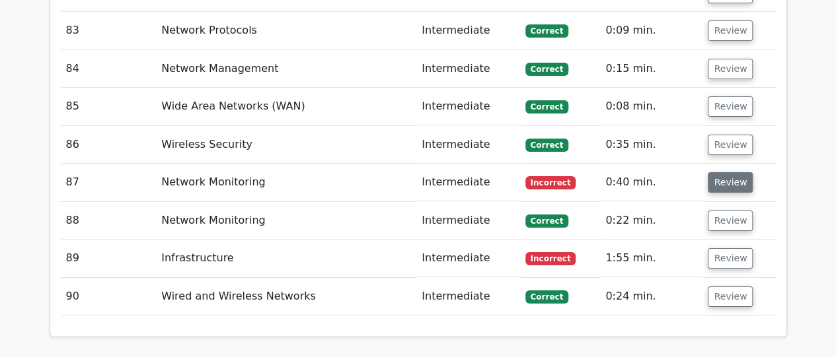
click at [720, 172] on button "Review" at bounding box center [730, 182] width 45 height 20
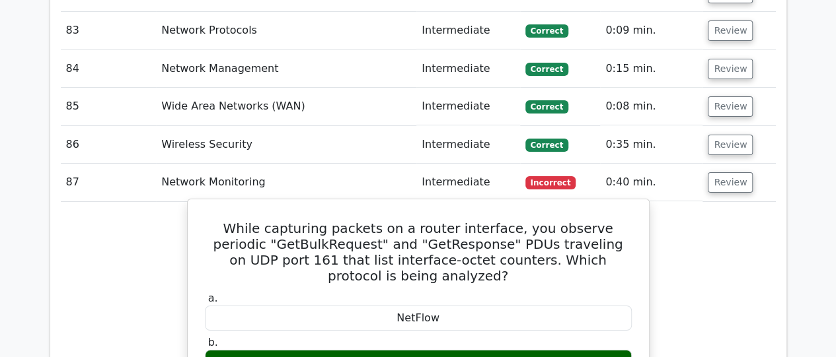
drag, startPoint x: 216, startPoint y: 163, endPoint x: 456, endPoint y: 281, distance: 267.2
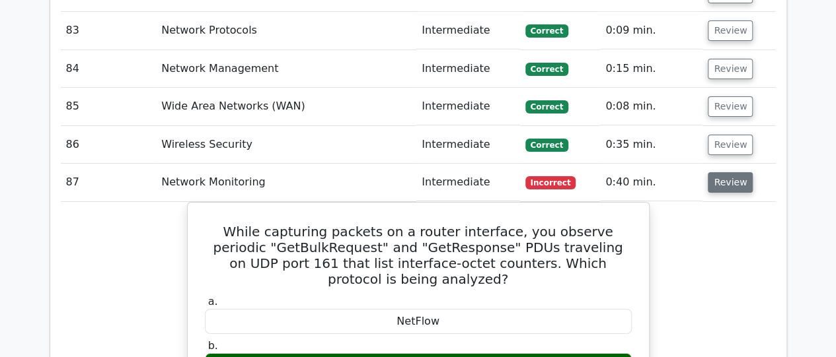
click at [718, 172] on button "Review" at bounding box center [730, 182] width 45 height 20
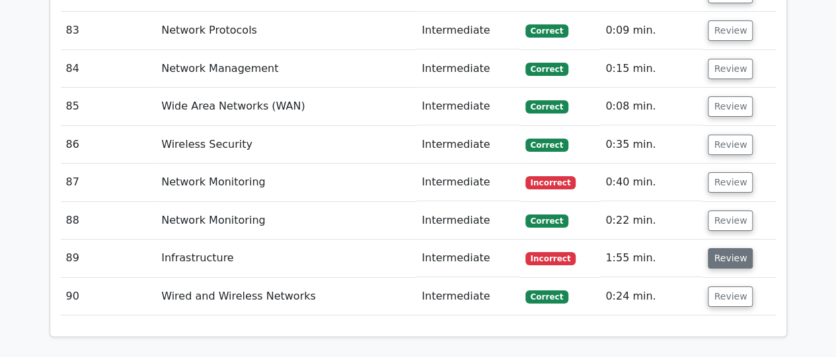
click at [720, 248] on button "Review" at bounding box center [730, 258] width 45 height 20
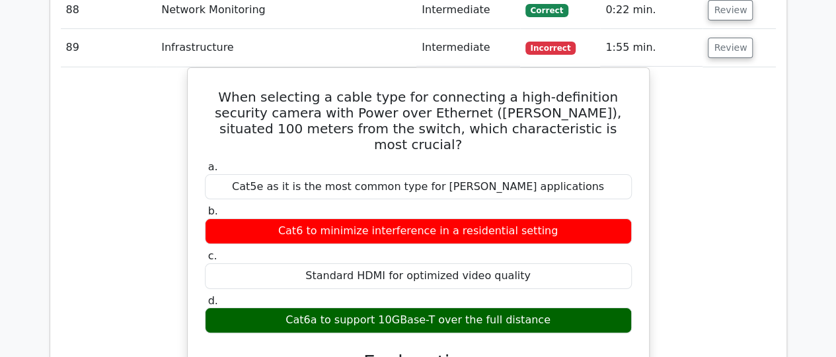
scroll to position [4994, 0]
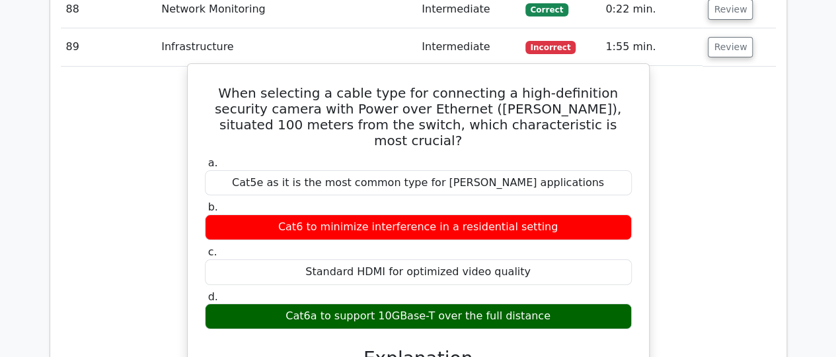
drag, startPoint x: 213, startPoint y: 28, endPoint x: 537, endPoint y: 236, distance: 385.5
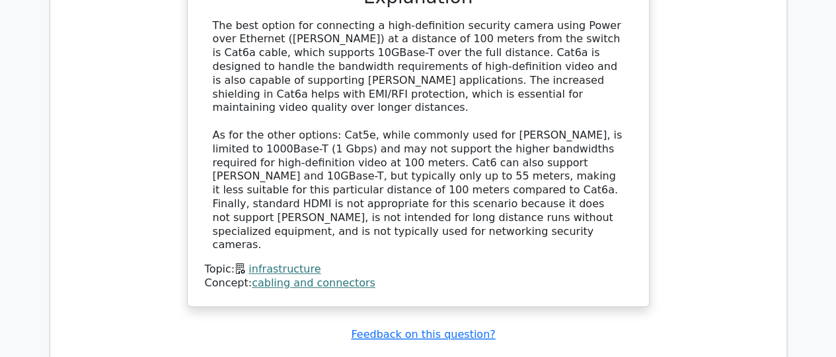
scroll to position [5364, 0]
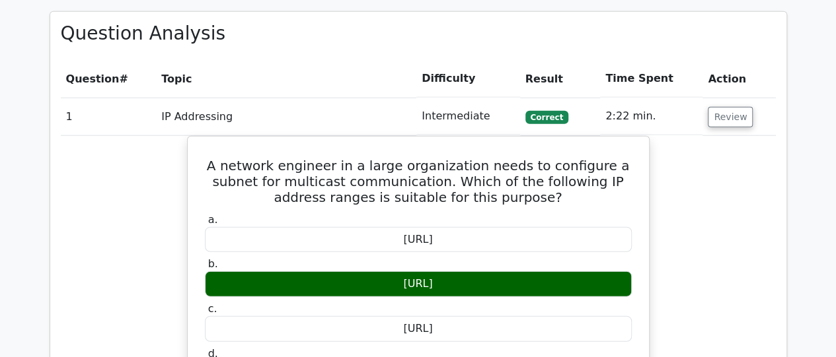
scroll to position [1628, 0]
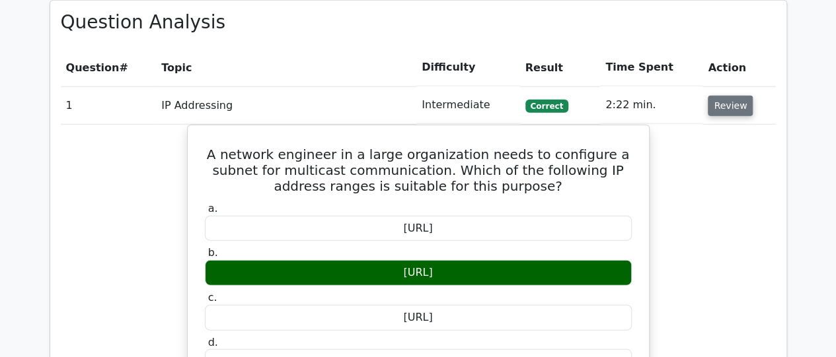
click at [727, 96] on button "Review" at bounding box center [730, 106] width 45 height 20
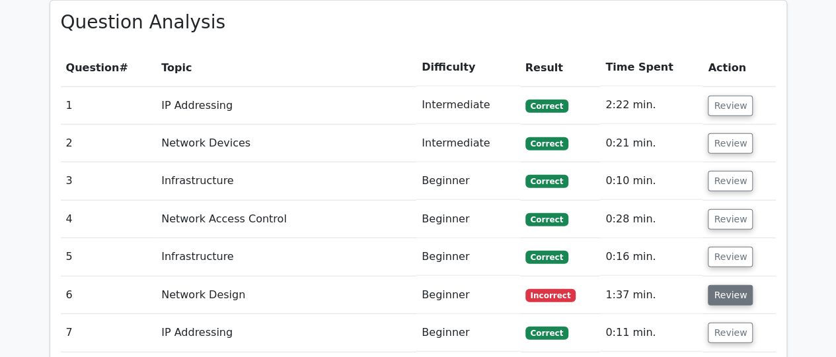
click at [723, 285] on button "Review" at bounding box center [730, 295] width 45 height 20
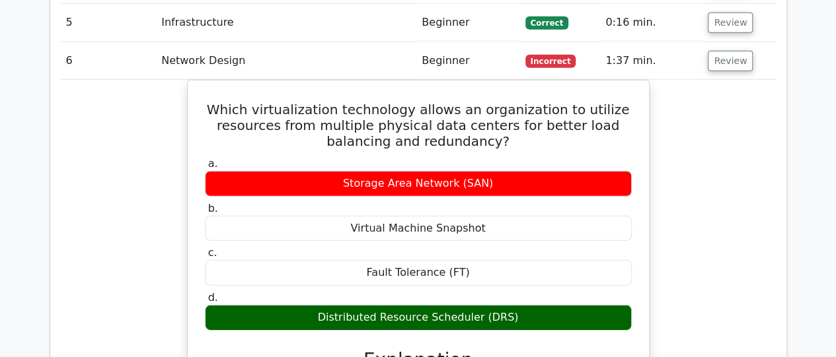
scroll to position [1892, 0]
